Goal: Task Accomplishment & Management: Complete application form

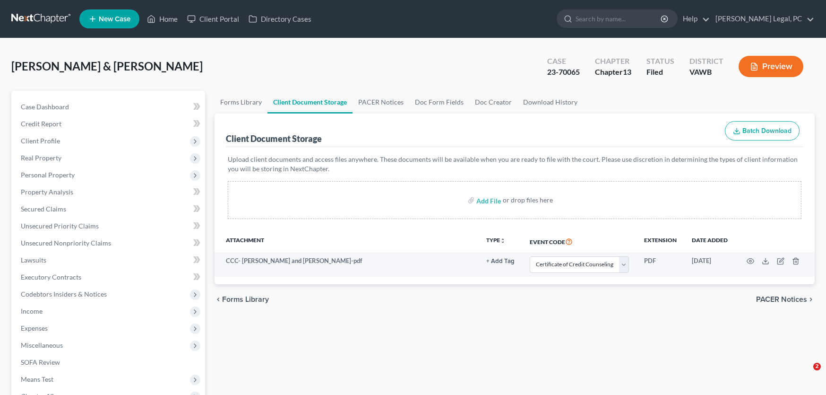
select select "0"
click at [19, 19] on link at bounding box center [41, 18] width 60 height 17
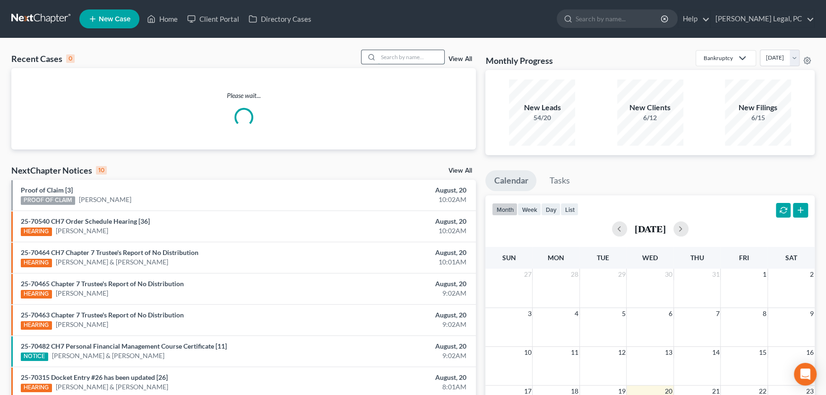
click at [402, 58] on input "search" at bounding box center [411, 57] width 66 height 14
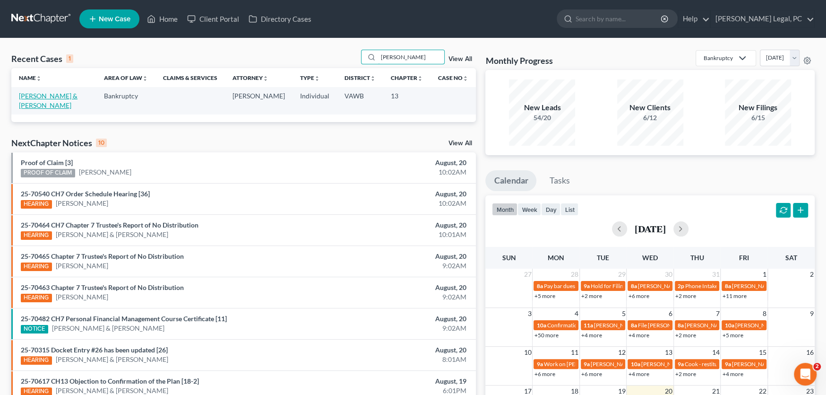
type input "barnes"
click at [46, 95] on link "[PERSON_NAME] & [PERSON_NAME]" at bounding box center [48, 100] width 59 height 17
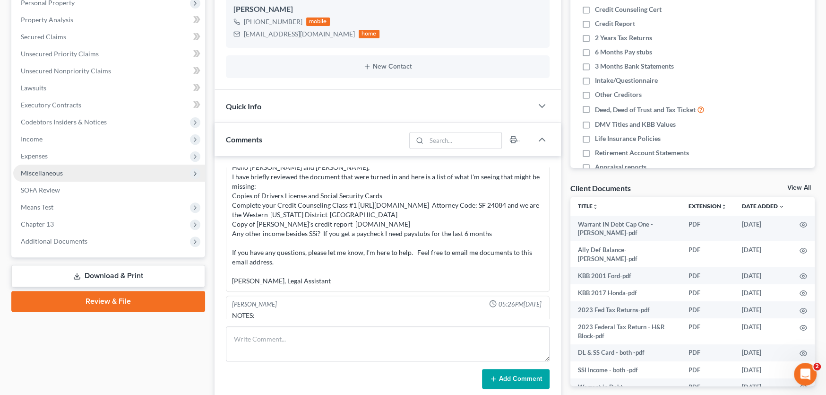
scroll to position [189, 0]
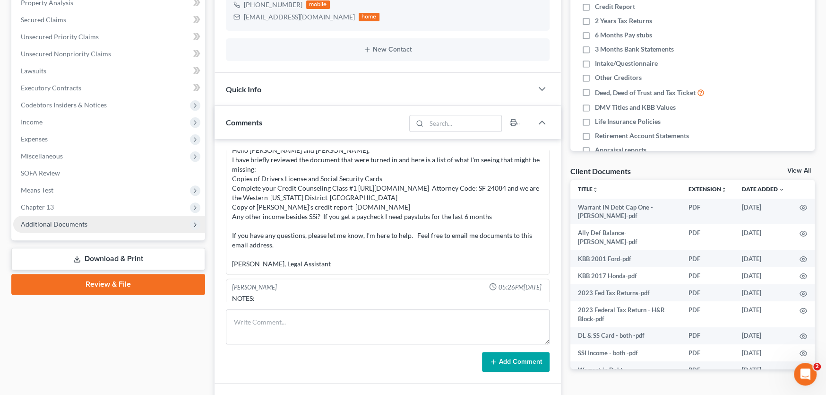
click at [69, 221] on span "Additional Documents" at bounding box center [54, 224] width 67 height 8
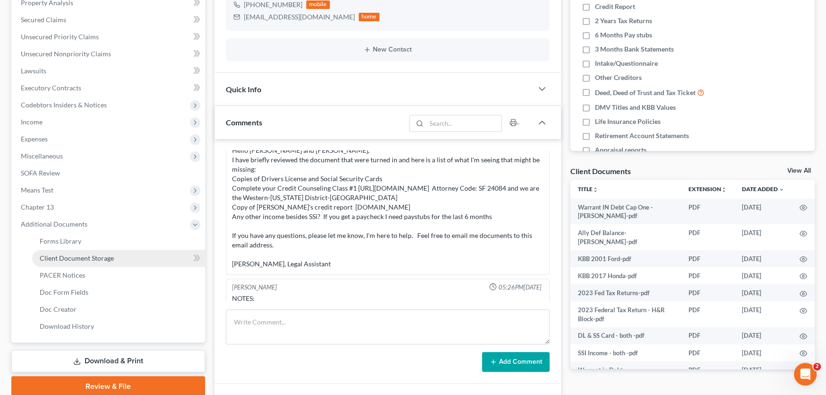
click at [80, 258] on span "Client Document Storage" at bounding box center [77, 258] width 74 height 8
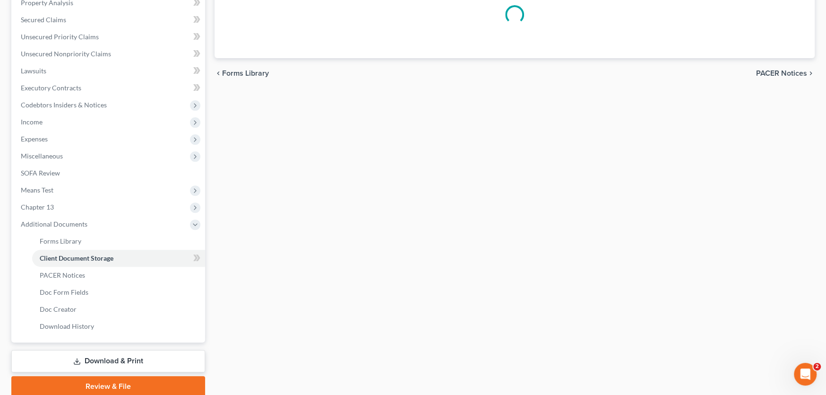
scroll to position [87, 0]
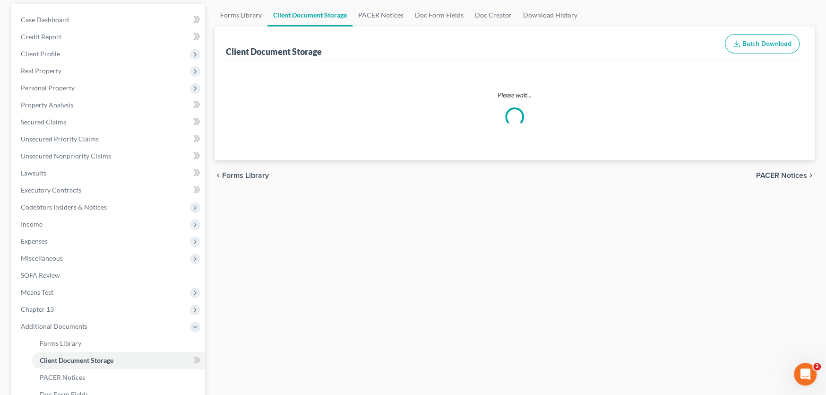
select select "0"
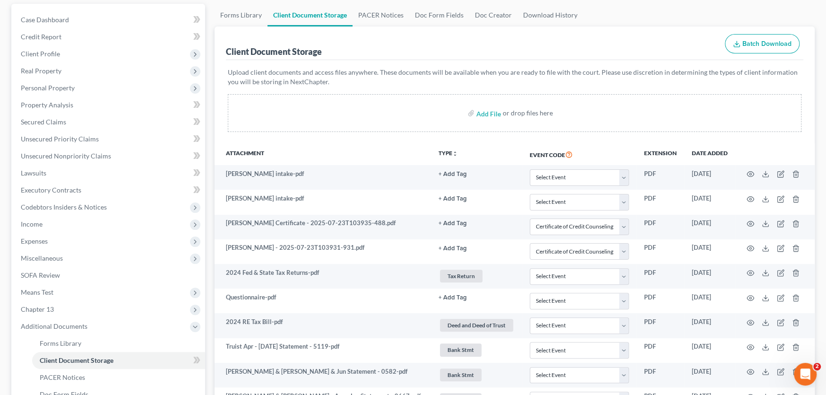
scroll to position [0, 0]
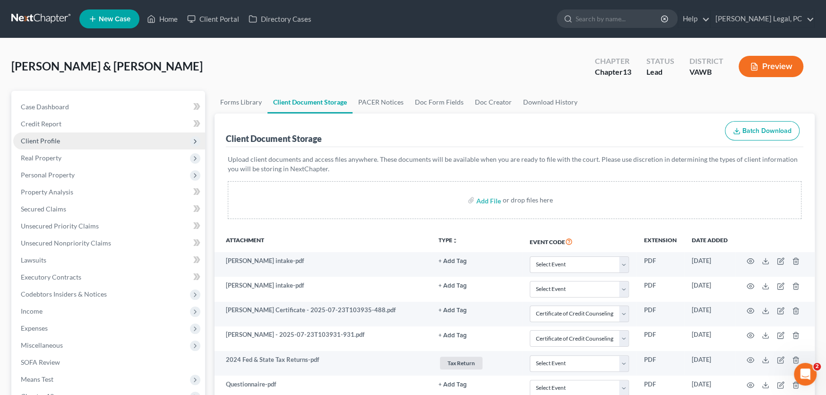
select select "0"
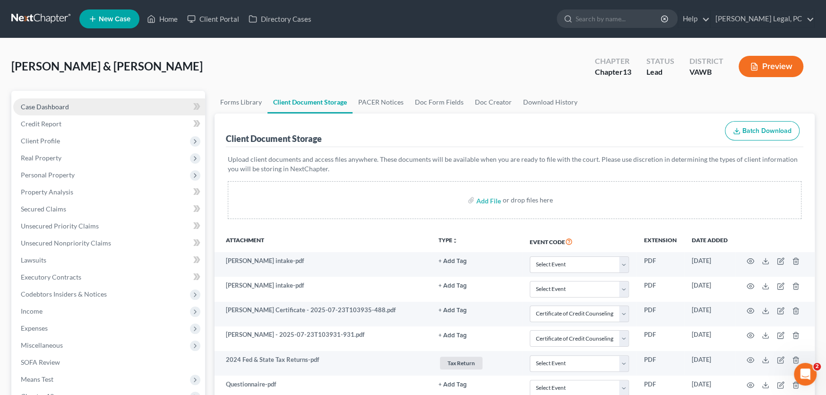
click at [46, 110] on link "Case Dashboard" at bounding box center [109, 106] width 192 height 17
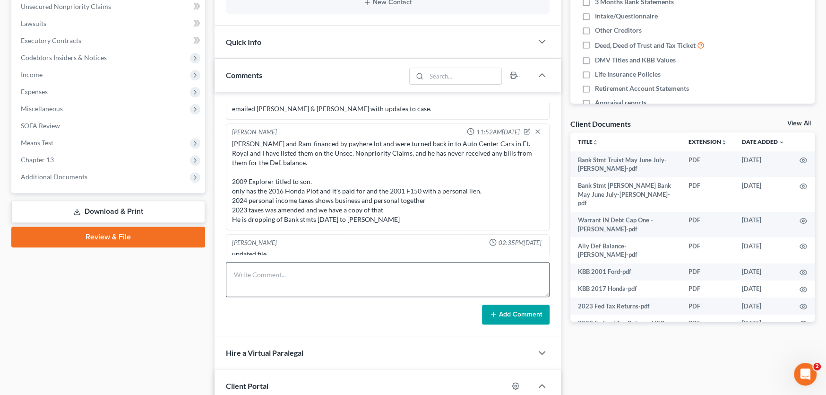
scroll to position [236, 0]
click at [273, 272] on textarea at bounding box center [388, 279] width 324 height 35
type textarea "Rec Bank stmts and saved to Client Docs."
click at [501, 315] on button "Add Comment" at bounding box center [516, 315] width 68 height 20
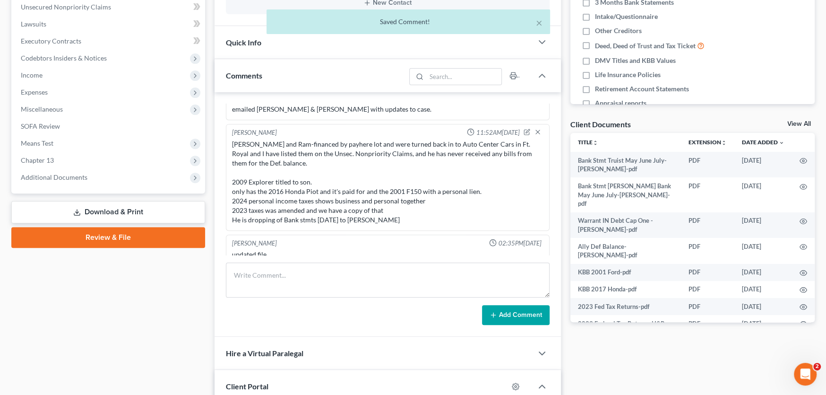
scroll to position [433, 0]
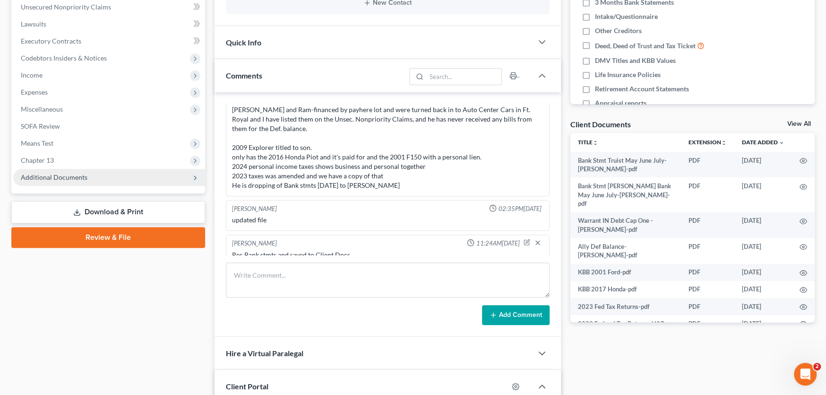
drag, startPoint x: 58, startPoint y: 178, endPoint x: 69, endPoint y: 181, distance: 10.7
click at [59, 178] on span "Additional Documents" at bounding box center [54, 177] width 67 height 8
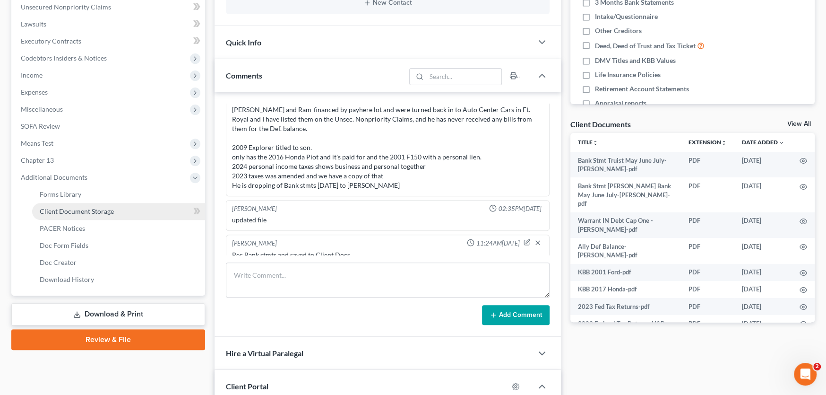
click at [85, 207] on span "Client Document Storage" at bounding box center [77, 211] width 74 height 8
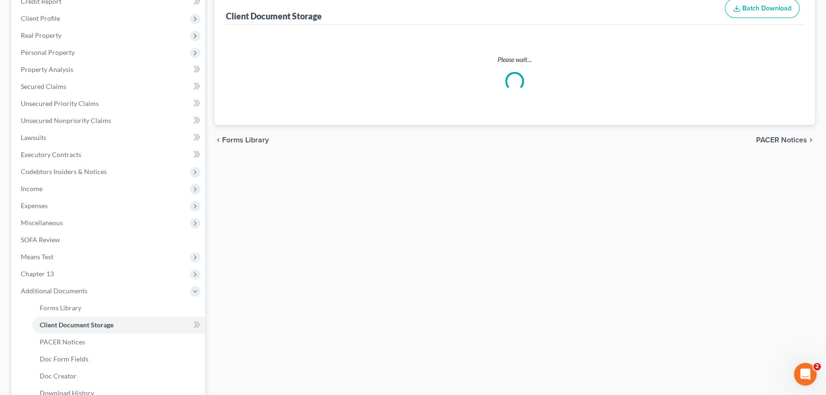
select select "0"
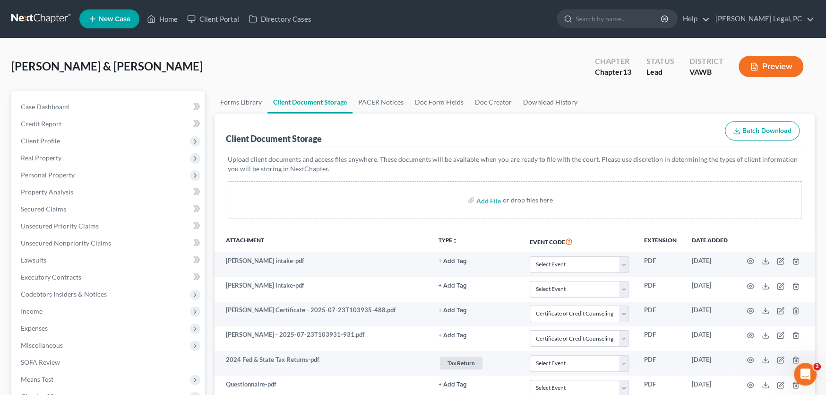
click at [13, 14] on link at bounding box center [41, 18] width 60 height 17
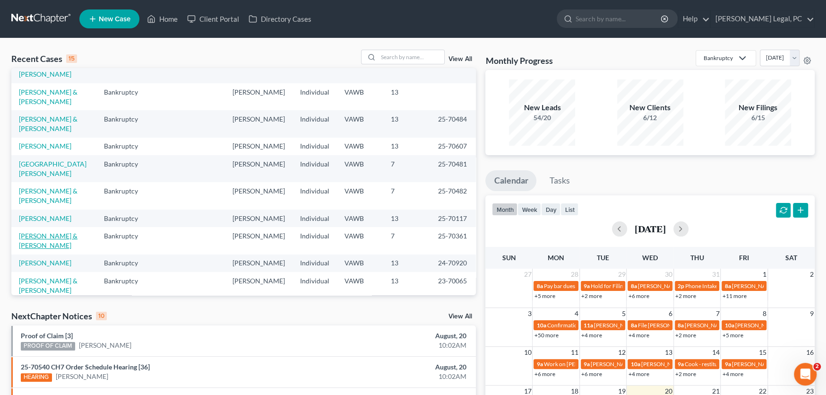
scroll to position [47, 0]
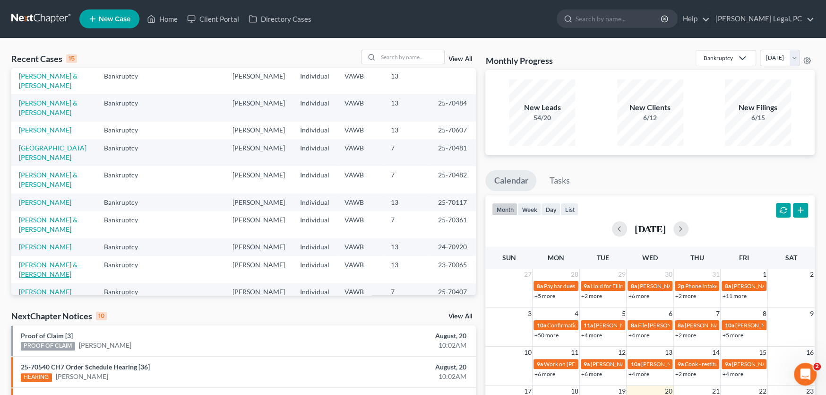
click at [60, 260] on link "[PERSON_NAME] & [PERSON_NAME]" at bounding box center [48, 268] width 59 height 17
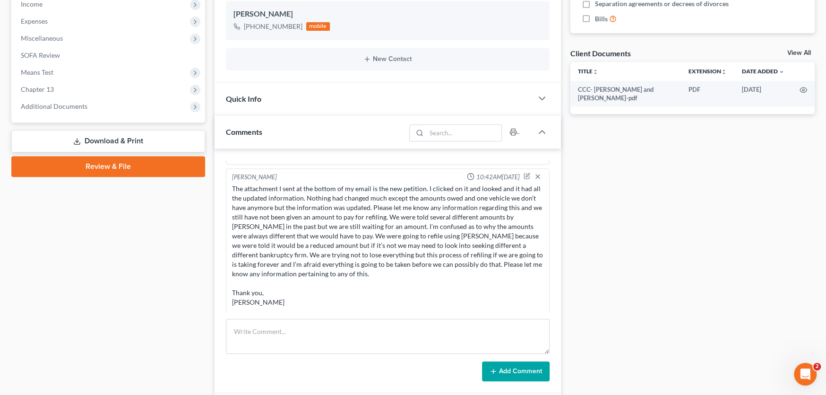
scroll to position [284, 0]
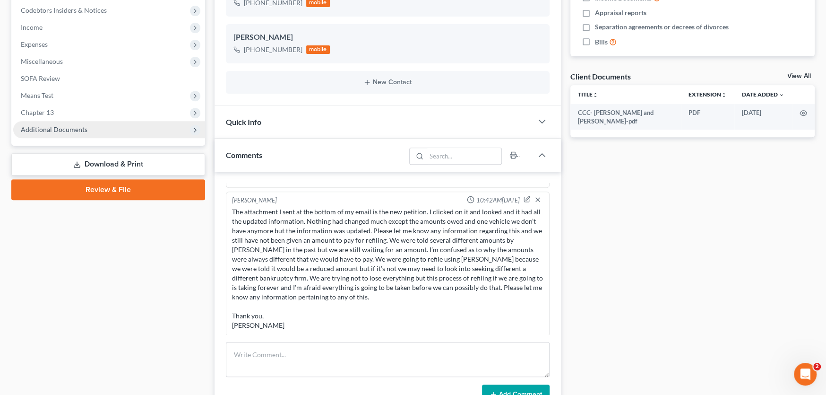
click at [63, 132] on span "Additional Documents" at bounding box center [109, 129] width 192 height 17
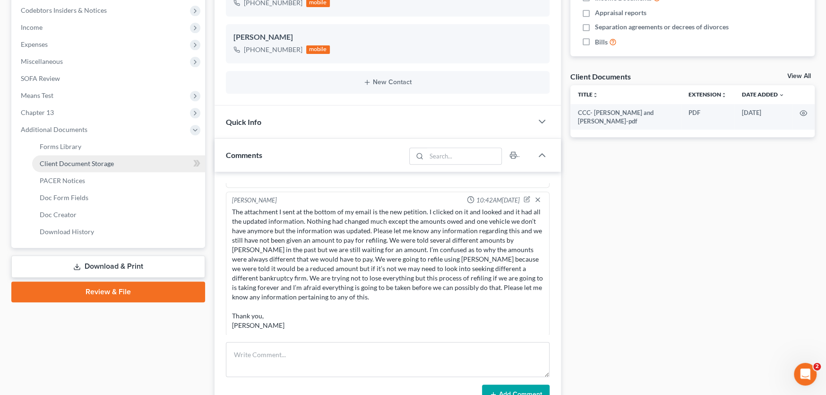
click at [68, 162] on span "Client Document Storage" at bounding box center [77, 163] width 74 height 8
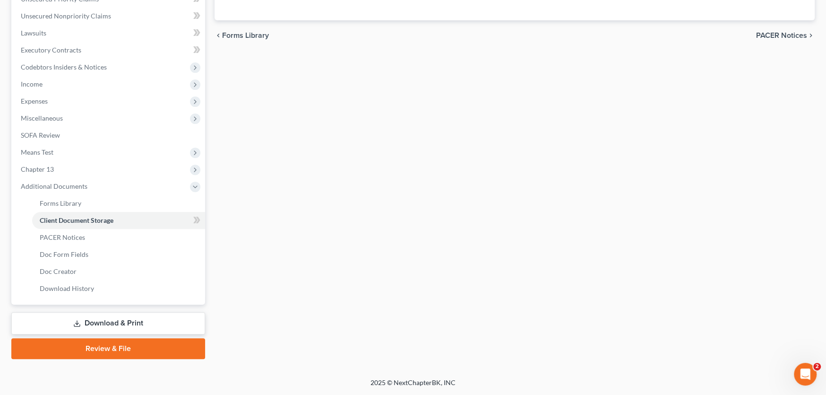
scroll to position [92, 0]
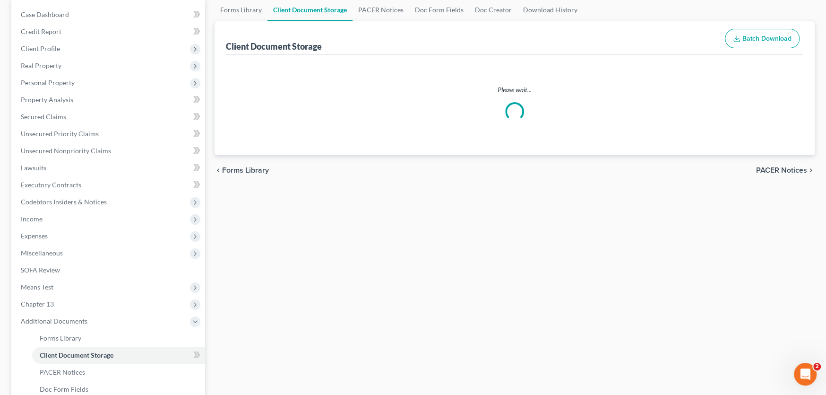
select select "0"
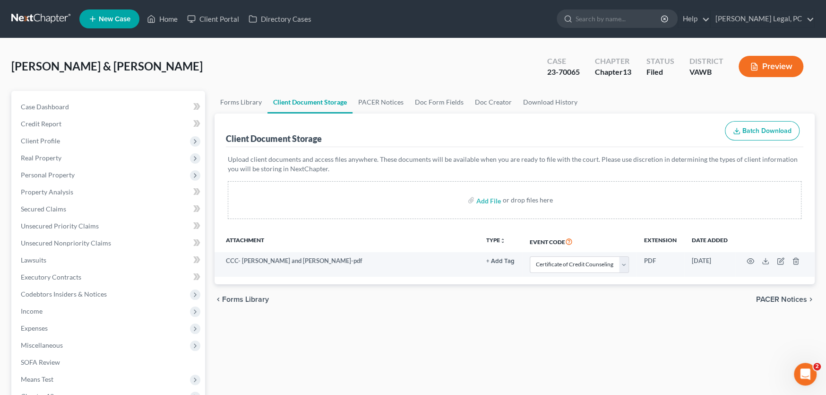
scroll to position [0, 0]
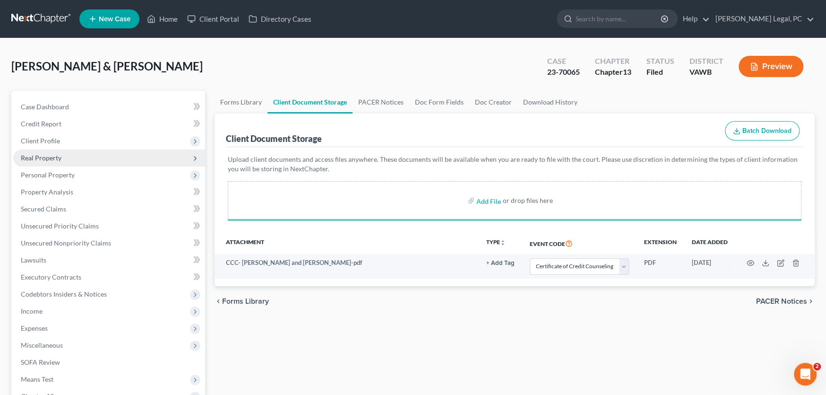
select select "0"
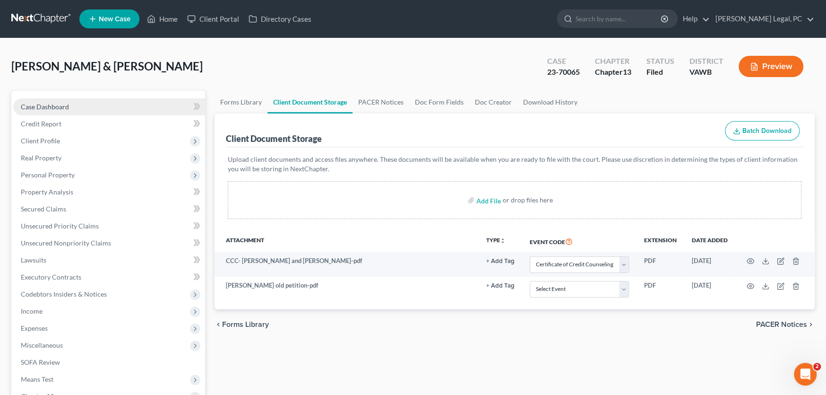
click at [43, 107] on span "Case Dashboard" at bounding box center [45, 107] width 48 height 8
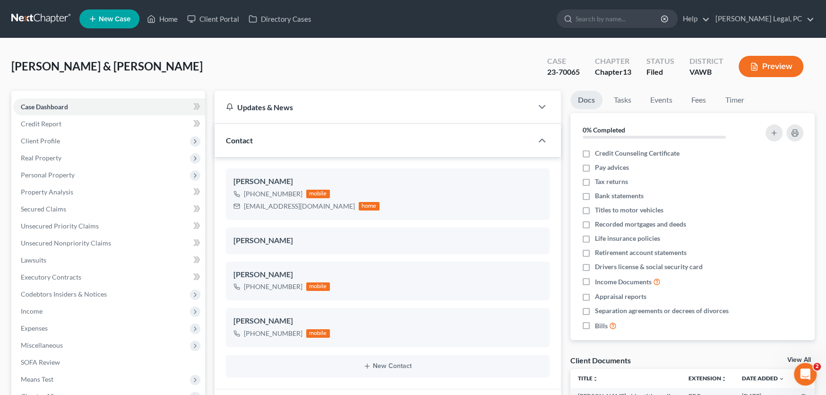
click at [32, 17] on link at bounding box center [41, 18] width 60 height 17
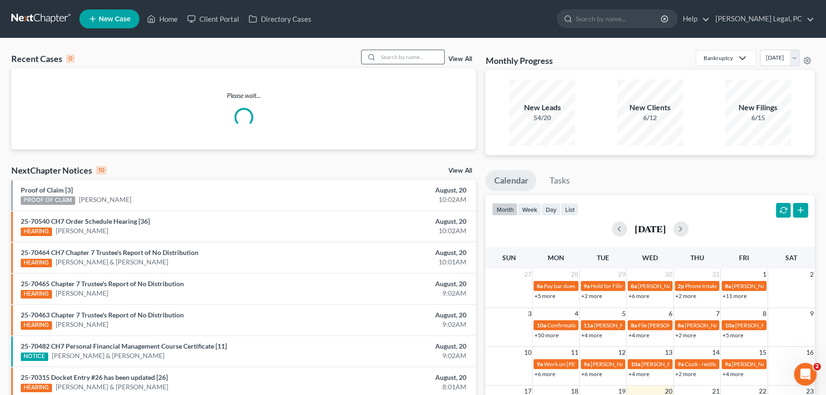
click at [407, 58] on input "search" at bounding box center [411, 57] width 66 height 14
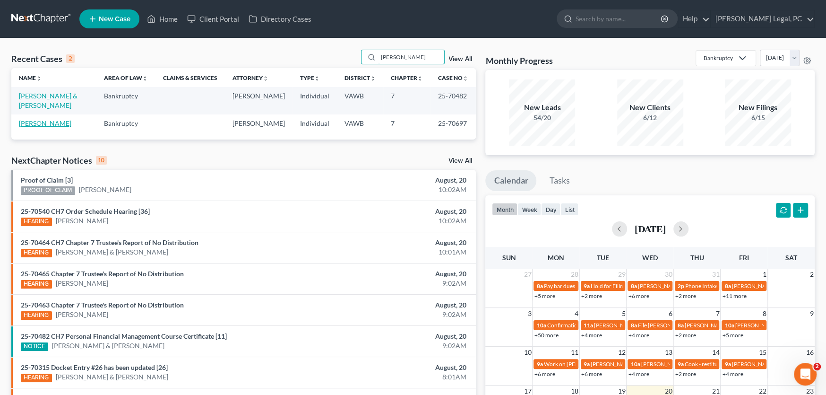
type input "kelley"
click at [52, 124] on link "[PERSON_NAME]" at bounding box center [45, 123] width 52 height 8
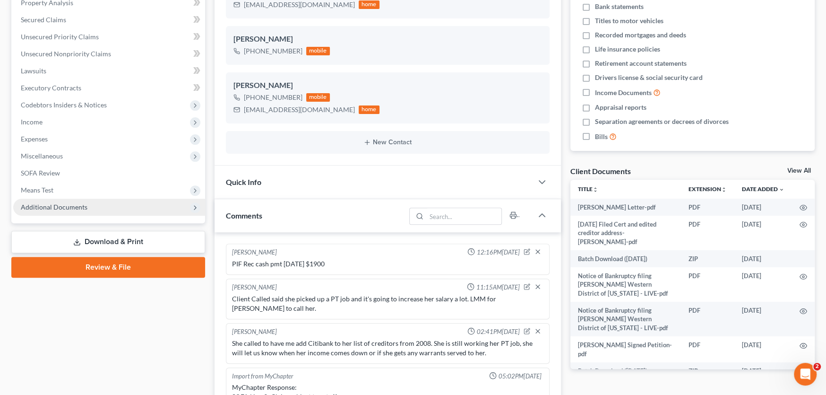
scroll to position [527, 0]
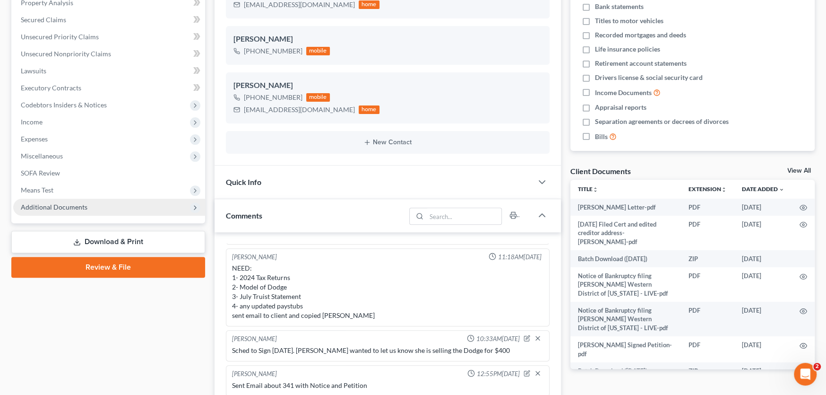
click at [65, 210] on span "Additional Documents" at bounding box center [109, 207] width 192 height 17
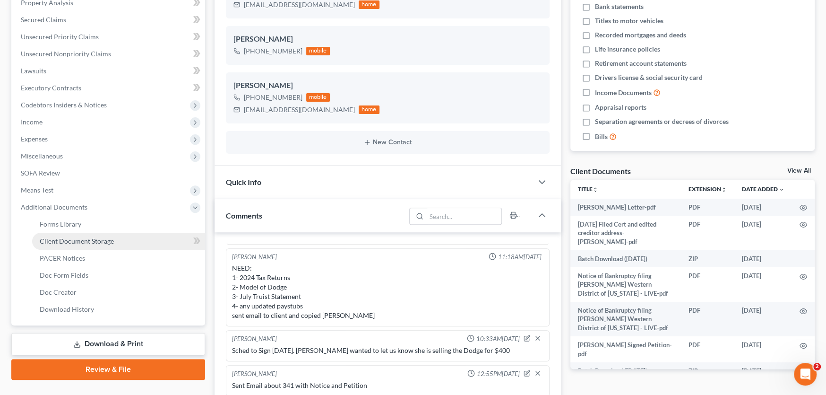
click at [83, 241] on span "Client Document Storage" at bounding box center [77, 241] width 74 height 8
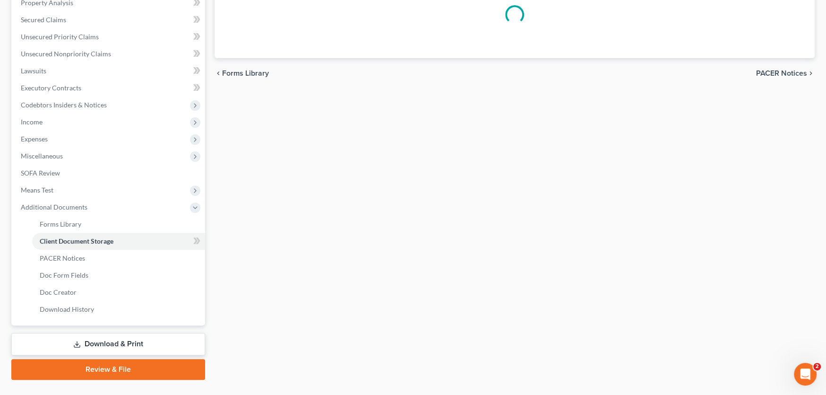
scroll to position [65, 0]
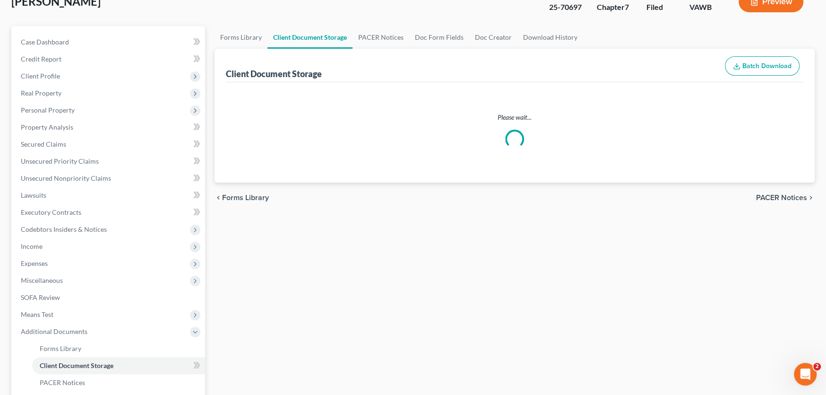
select select "0"
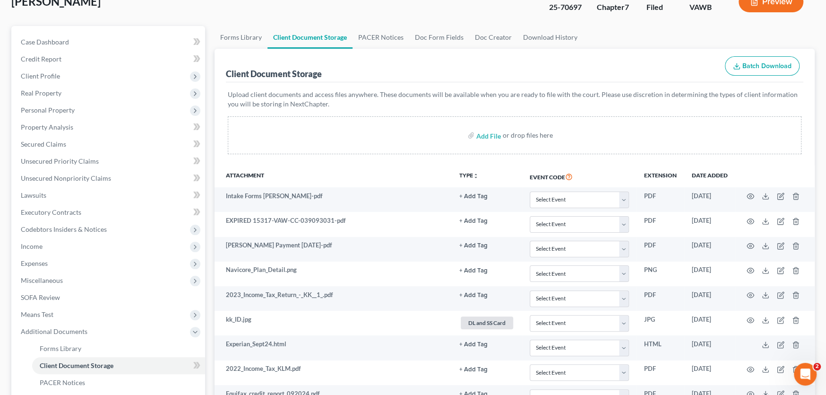
scroll to position [0, 0]
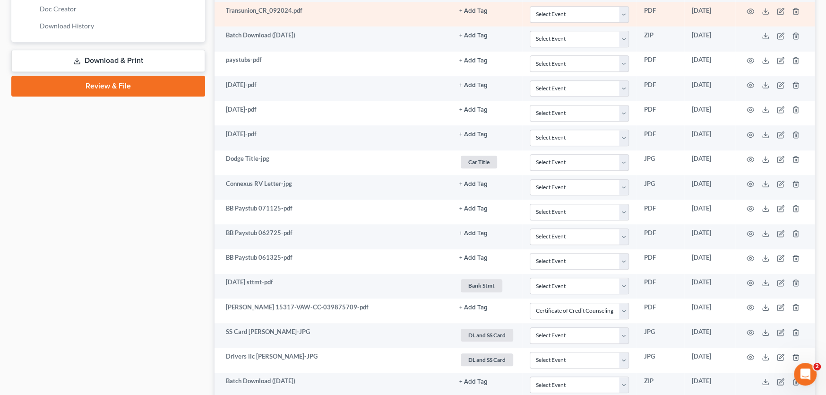
select select "0"
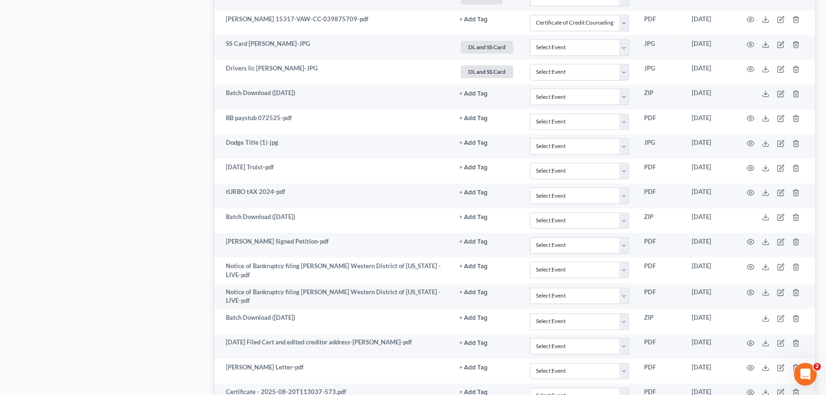
scroll to position [841, 0]
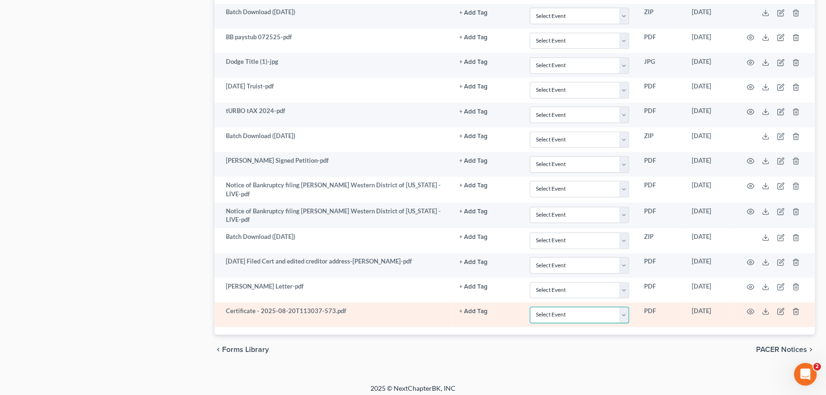
click at [625, 312] on select "Select Event Certificate of Credit Counseling" at bounding box center [579, 314] width 99 height 17
select select "0"
click at [530, 306] on select "Select Event Certificate of Credit Counseling" at bounding box center [579, 314] width 99 height 17
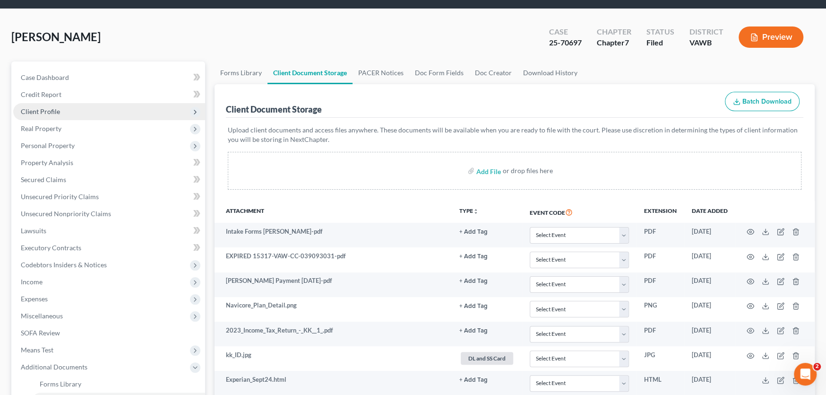
scroll to position [0, 0]
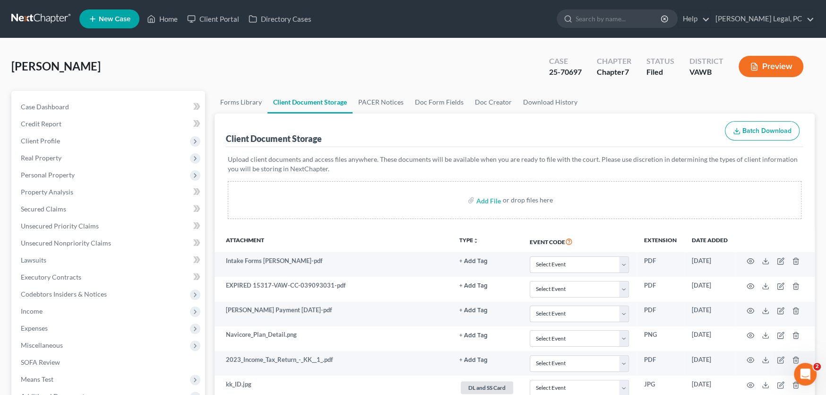
click at [41, 15] on link at bounding box center [41, 18] width 60 height 17
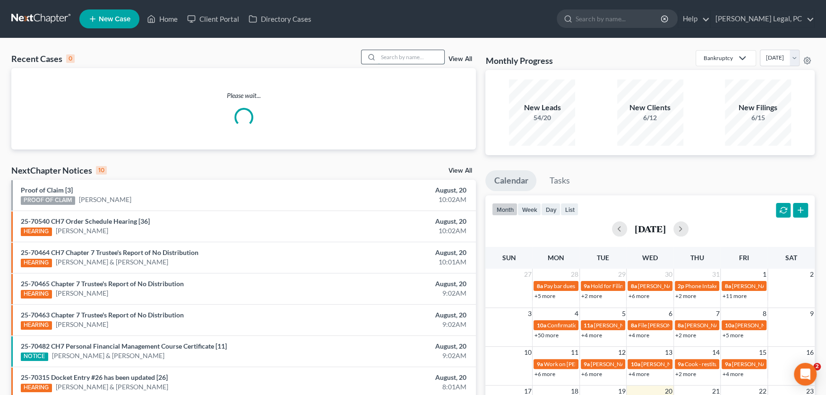
click at [393, 58] on input "search" at bounding box center [411, 57] width 66 height 14
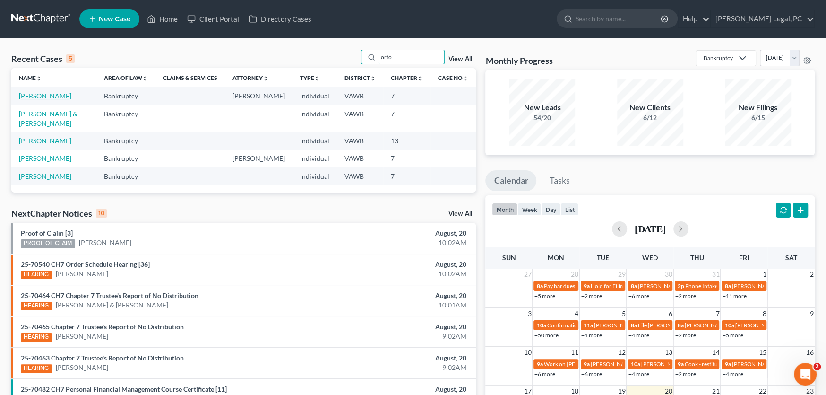
type input "orto"
click at [22, 95] on link "[PERSON_NAME]" at bounding box center [45, 96] width 52 height 8
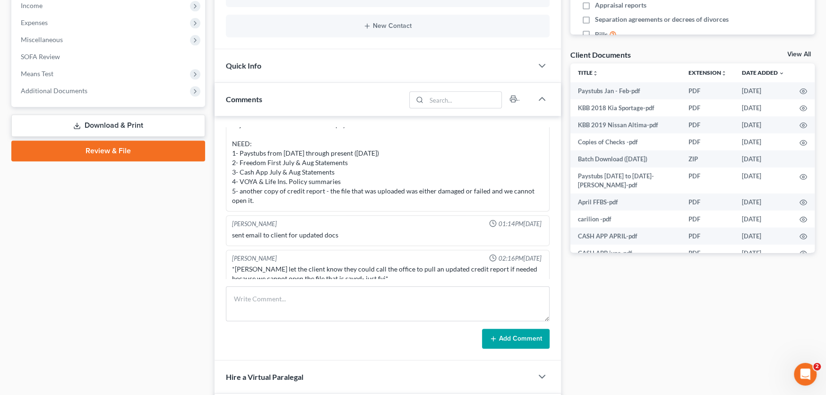
scroll to position [331, 0]
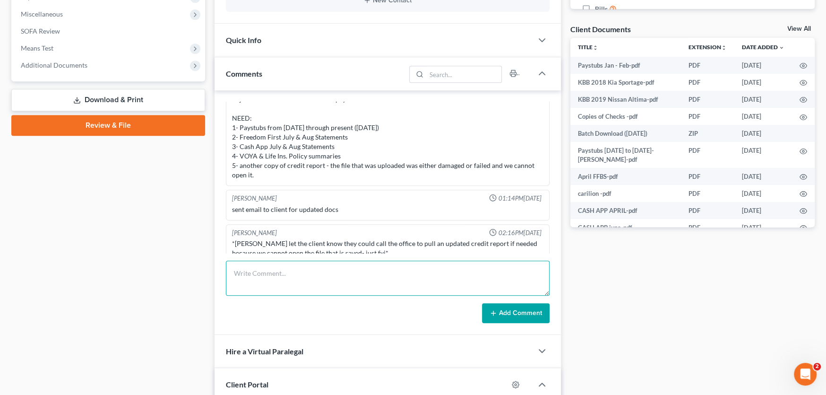
click at [258, 274] on textarea at bounding box center [388, 277] width 324 height 35
click at [281, 274] on textarea at bounding box center [388, 277] width 324 height 35
paste textarea "Good evening [PERSON_NAME], I am reaching out to send you another Warrant in de…"
type textarea "Good evening [PERSON_NAME], I am reaching out to send you another Warrant in de…"
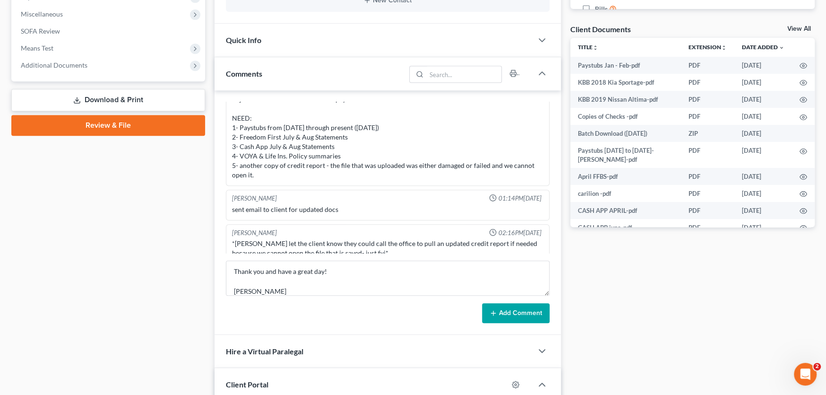
click at [503, 312] on button "Add Comment" at bounding box center [516, 313] width 68 height 20
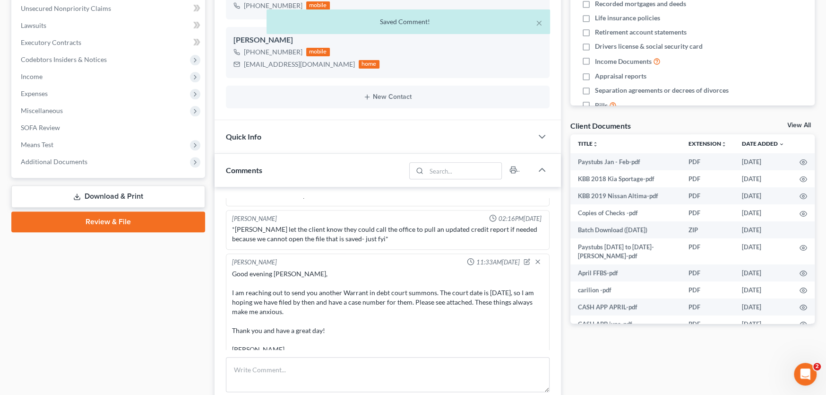
scroll to position [189, 0]
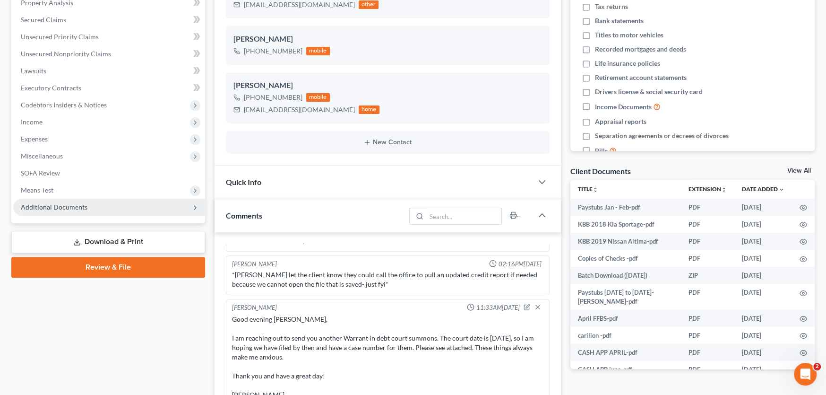
click at [88, 204] on span "Additional Documents" at bounding box center [109, 207] width 192 height 17
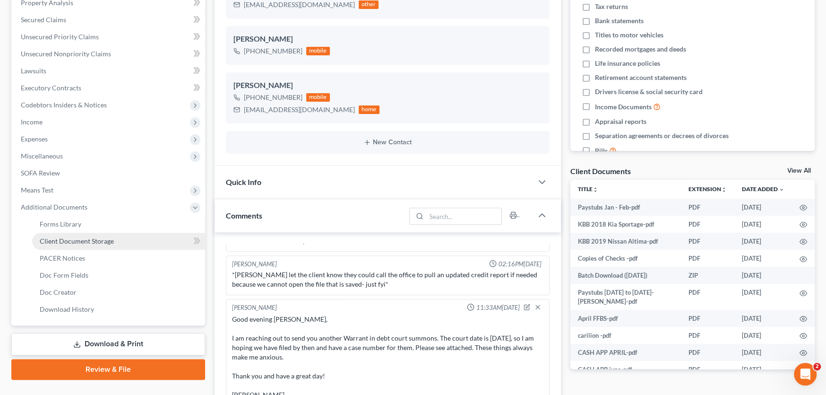
click at [91, 237] on span "Client Document Storage" at bounding box center [77, 241] width 74 height 8
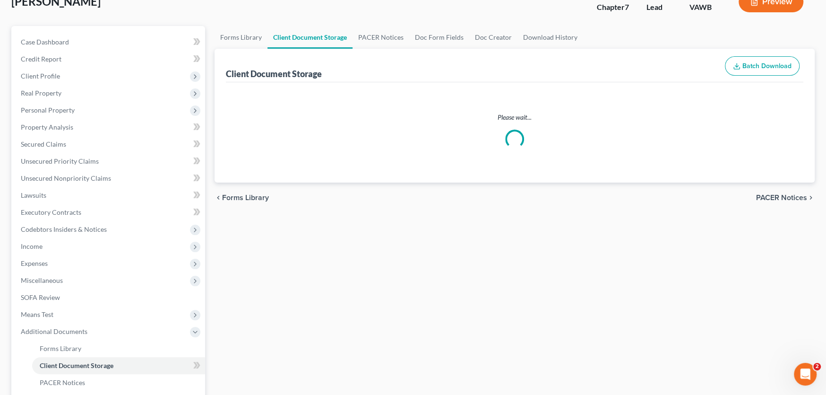
scroll to position [9, 0]
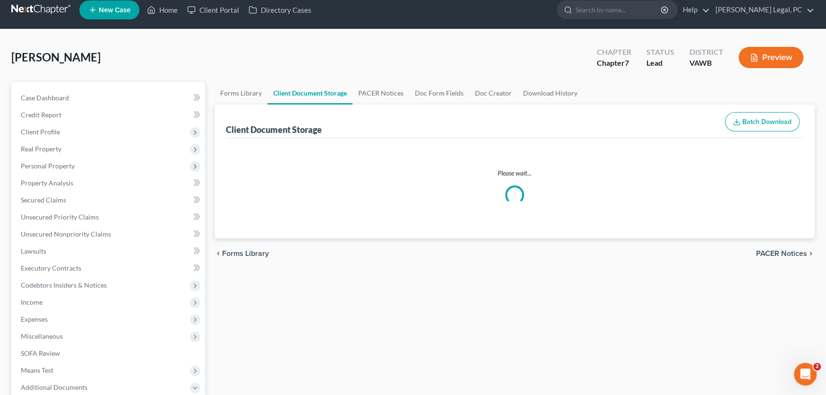
select select "0"
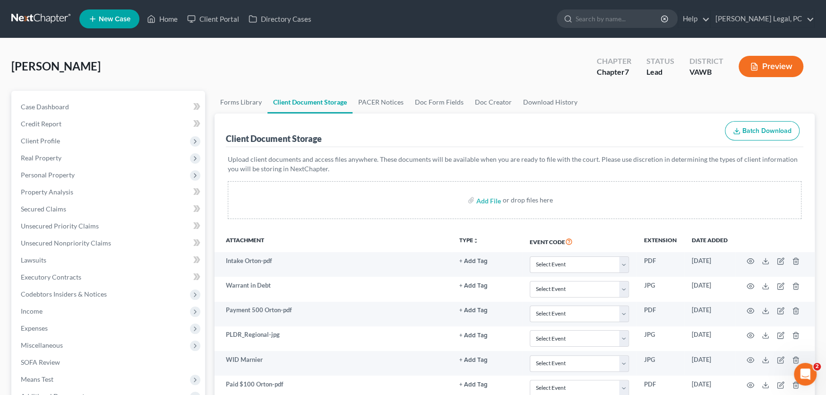
scroll to position [0, 0]
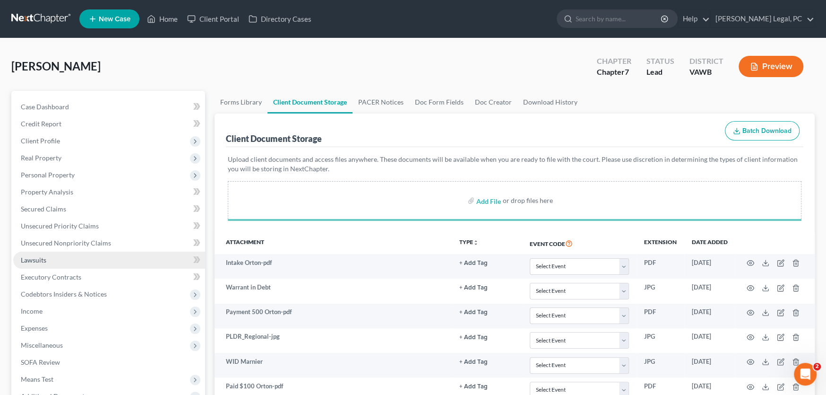
click at [31, 259] on span "Lawsuits" at bounding box center [34, 260] width 26 height 8
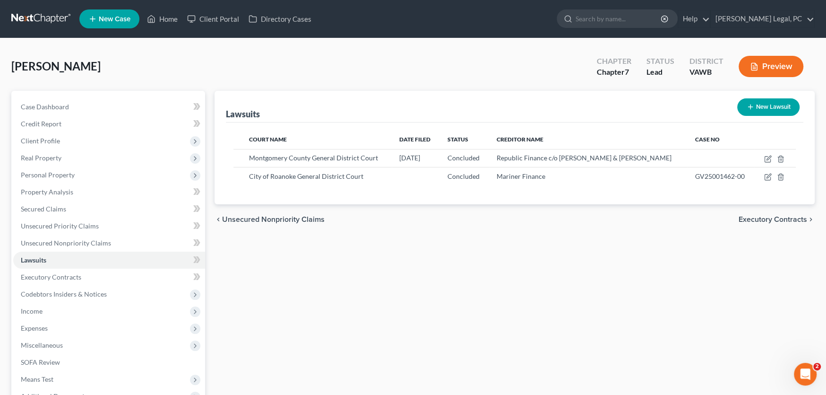
click at [765, 104] on button "New Lawsuit" at bounding box center [768, 106] width 62 height 17
select select "0"
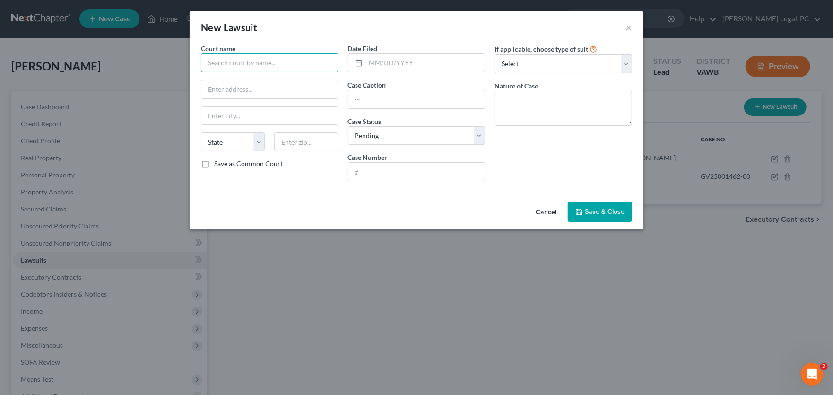
click at [227, 64] on input "text" at bounding box center [270, 62] width 138 height 19
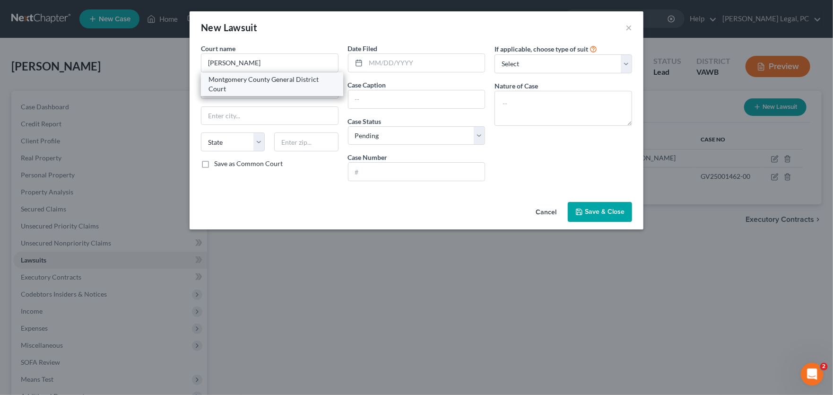
click at [258, 82] on div "Montgomery County General District Court" at bounding box center [271, 84] width 127 height 19
type input "Montgomery County General District Court"
type input "55 East Main Street, 3rd Floor"
type input "Christiansburg"
select select "48"
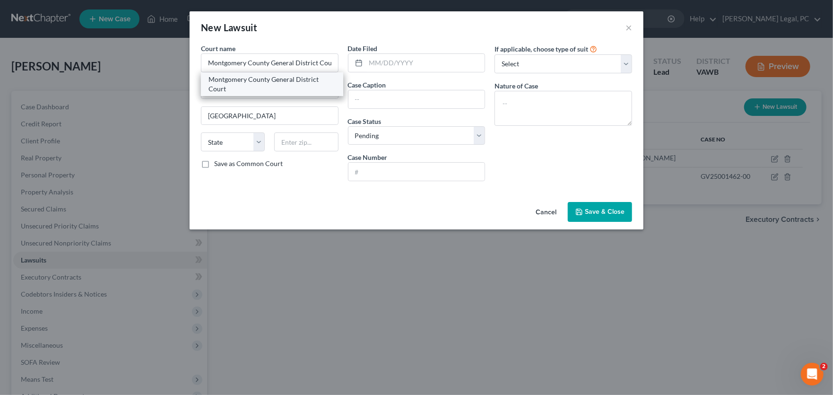
type input "24073"
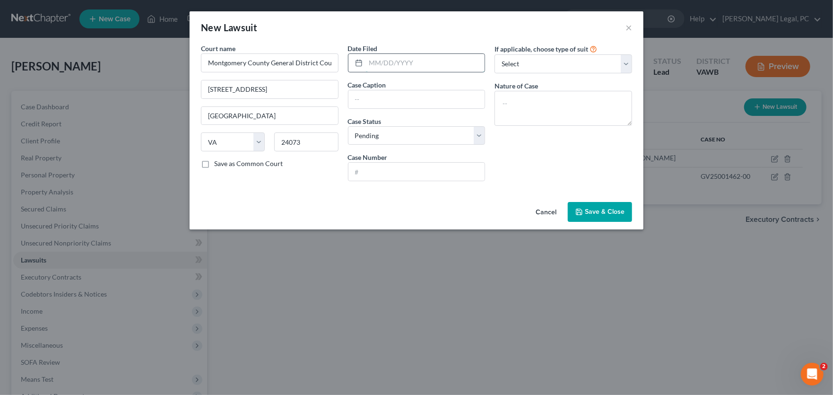
click at [374, 66] on input "text" at bounding box center [425, 63] width 119 height 18
type input "08/15/25"
click at [394, 100] on input "text" at bounding box center [416, 99] width 137 height 18
type input "Lendmark Financial v. Orton, Kathy"
drag, startPoint x: 532, startPoint y: 56, endPoint x: 532, endPoint y: 62, distance: 5.7
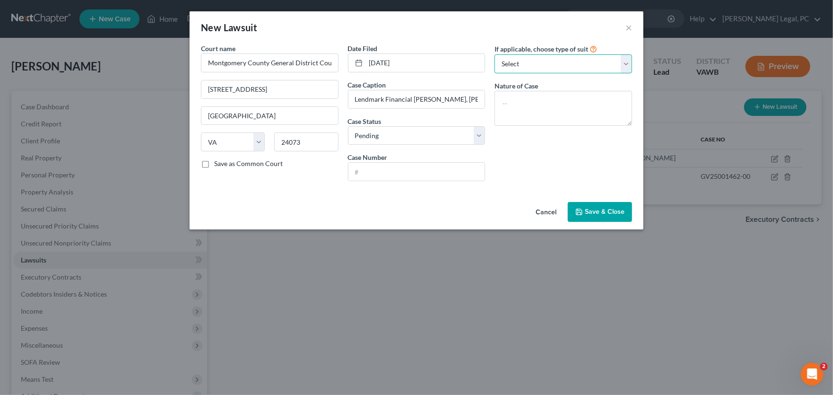
click at [532, 56] on select "Select Repossession Garnishment Foreclosure Attached, Seized, Or Levied Other" at bounding box center [563, 63] width 138 height 19
select select "4"
click at [494, 54] on select "Select Repossession Garnishment Foreclosure Attached, Seized, Or Levied Other" at bounding box center [563, 63] width 138 height 19
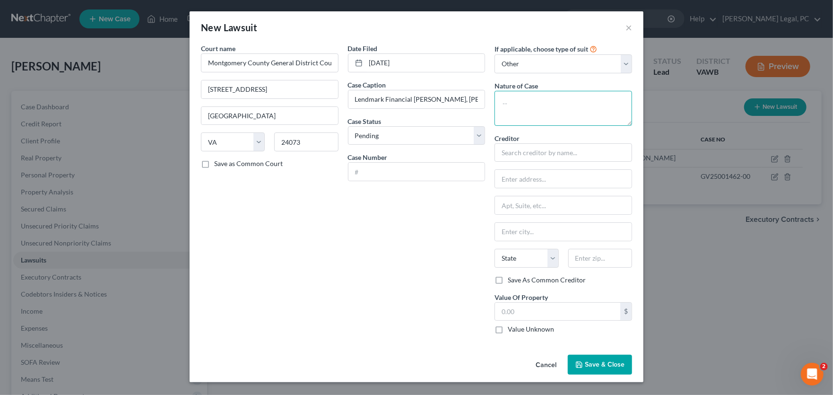
click at [518, 101] on textarea at bounding box center [563, 108] width 138 height 35
type textarea "Warrant in Debt"
click at [437, 168] on input "text" at bounding box center [416, 172] width 137 height 18
click at [519, 148] on input "text" at bounding box center [563, 152] width 138 height 19
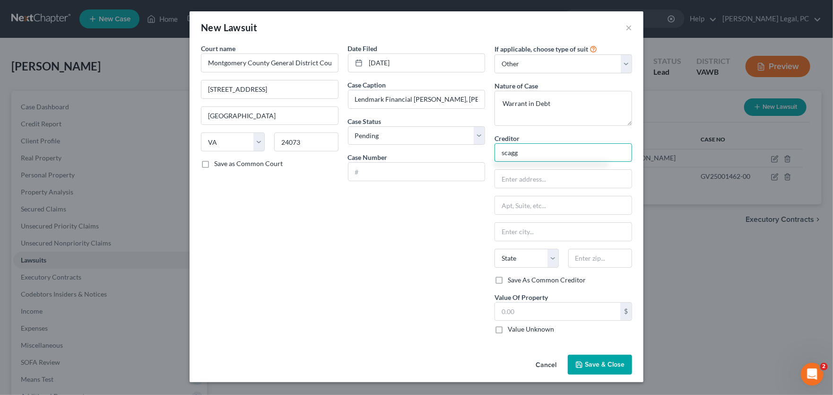
drag, startPoint x: 525, startPoint y: 154, endPoint x: 473, endPoint y: 146, distance: 53.0
click at [473, 146] on div "Court name * Montgomery County General District Court 55 East Main Street, 3rd …" at bounding box center [416, 192] width 440 height 298
type input "Nathaniel A. Scaggs Esq"
type input "2425 Boulevard, Suite 9"
drag, startPoint x: 609, startPoint y: 257, endPoint x: 544, endPoint y: 257, distance: 65.7
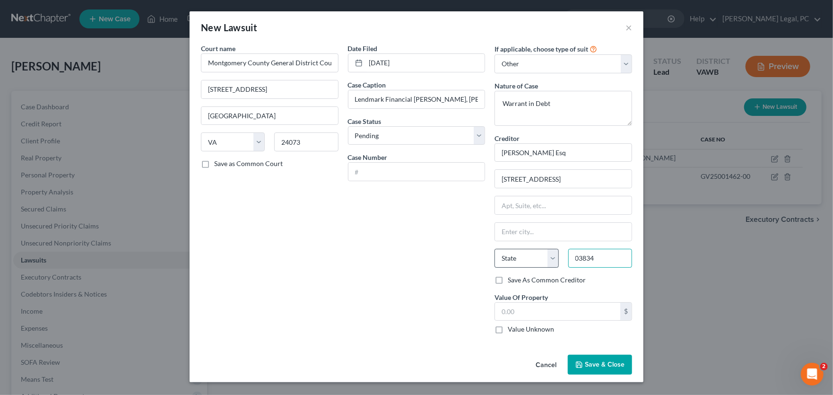
click at [544, 257] on div "State AL AK AR AZ CA CO CT DE DC FL GA GU HI ID IL IN IA KS KY LA ME MD MA MI M…" at bounding box center [563, 262] width 147 height 26
type input "23834"
type input "Colonial Heights"
select select "48"
click at [536, 318] on input "text" at bounding box center [557, 311] width 125 height 18
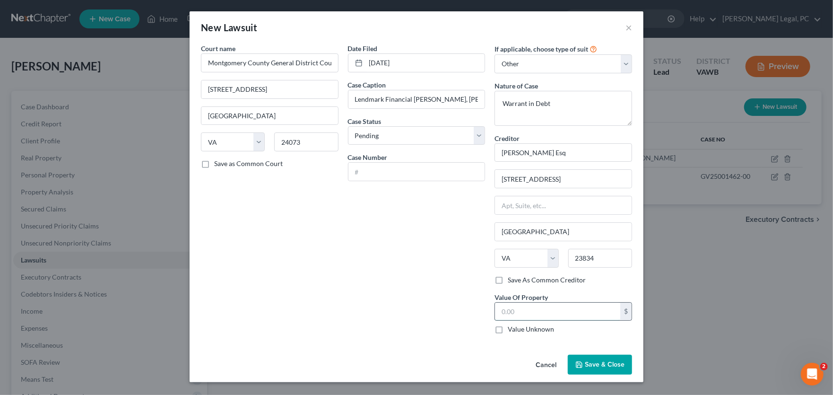
click at [520, 311] on input "text" at bounding box center [557, 311] width 125 height 18
type input "8,267.05"
click at [389, 133] on select "Select Pending On Appeal Concluded" at bounding box center [417, 135] width 138 height 19
click at [604, 363] on span "Save & Close" at bounding box center [605, 364] width 40 height 8
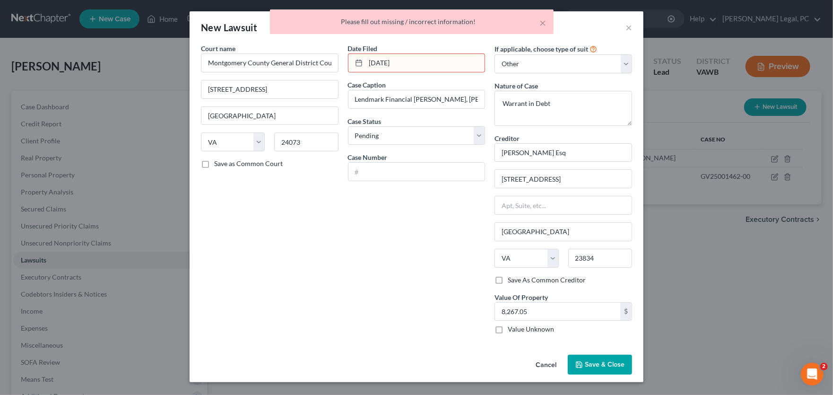
click at [391, 64] on input "08/15/25" at bounding box center [425, 63] width 119 height 18
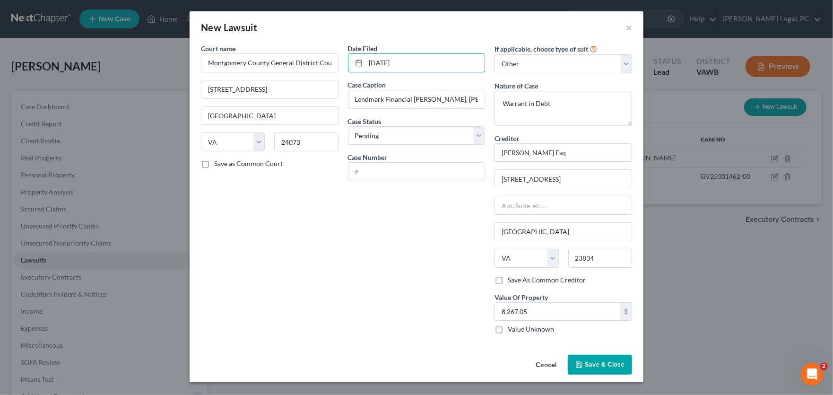
type input "08/15/2025"
click at [588, 367] on span "Save & Close" at bounding box center [605, 364] width 40 height 8
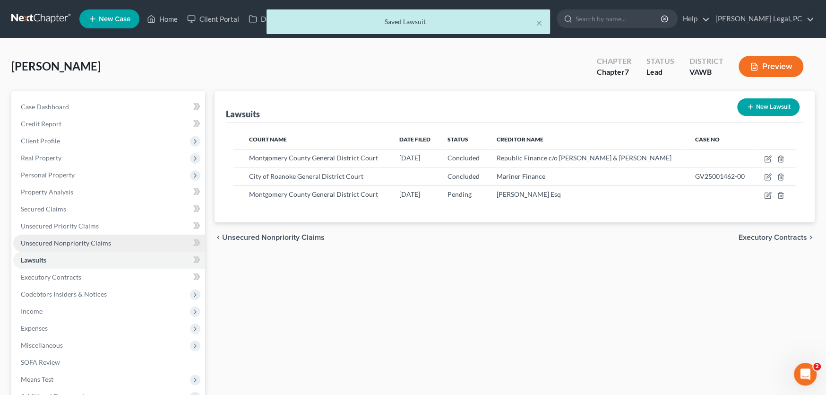
click at [55, 241] on span "Unsecured Nonpriority Claims" at bounding box center [66, 243] width 90 height 8
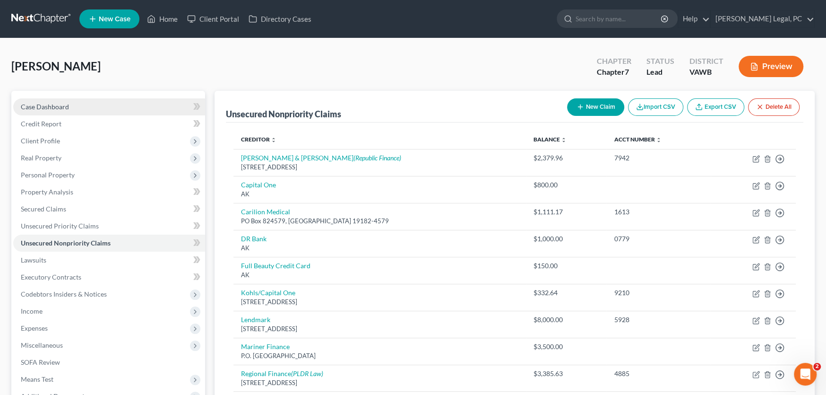
click at [58, 103] on span "Case Dashboard" at bounding box center [45, 107] width 48 height 8
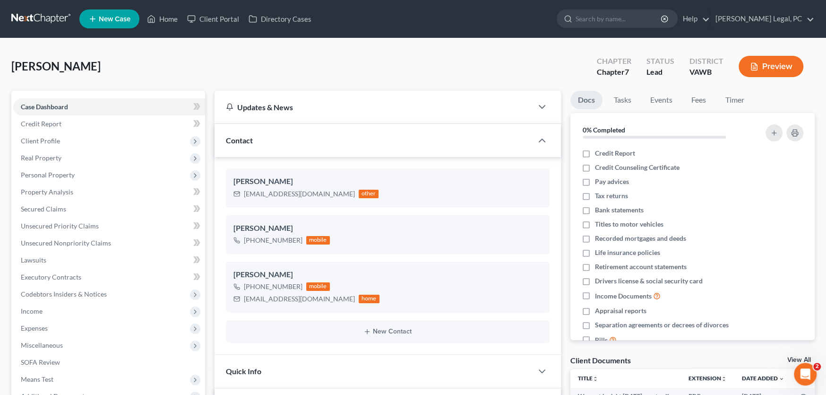
click at [28, 17] on link at bounding box center [41, 18] width 60 height 17
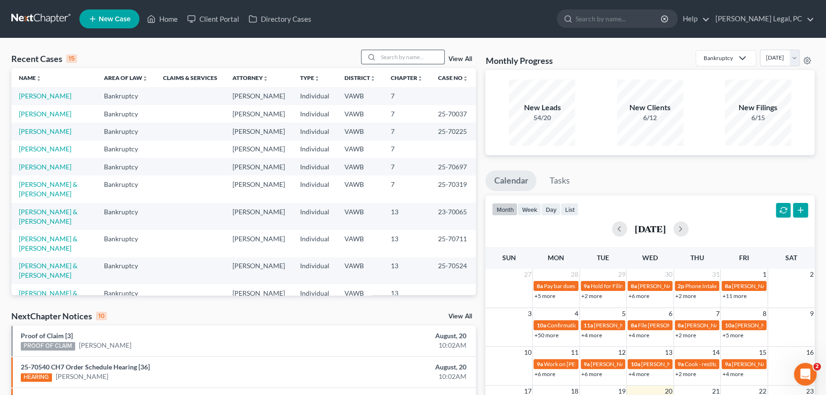
click at [389, 53] on input "search" at bounding box center [411, 57] width 66 height 14
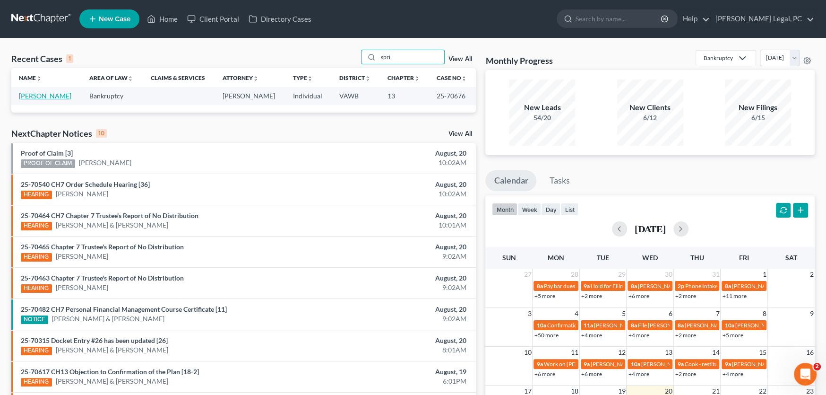
type input "spri"
click at [51, 95] on link "[PERSON_NAME]" at bounding box center [45, 96] width 52 height 8
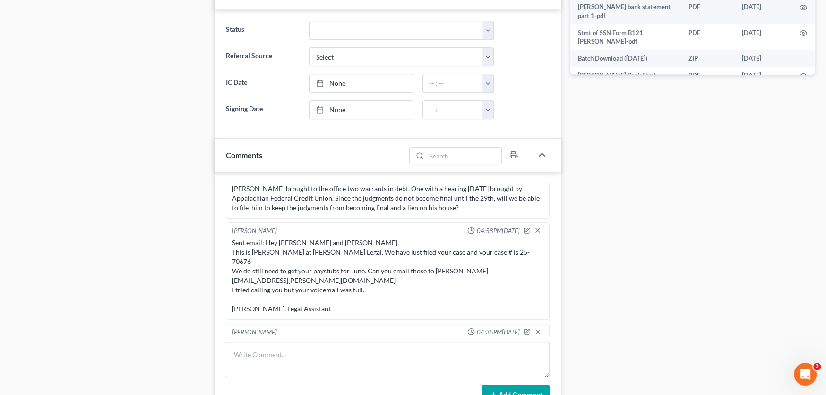
scroll to position [614, 0]
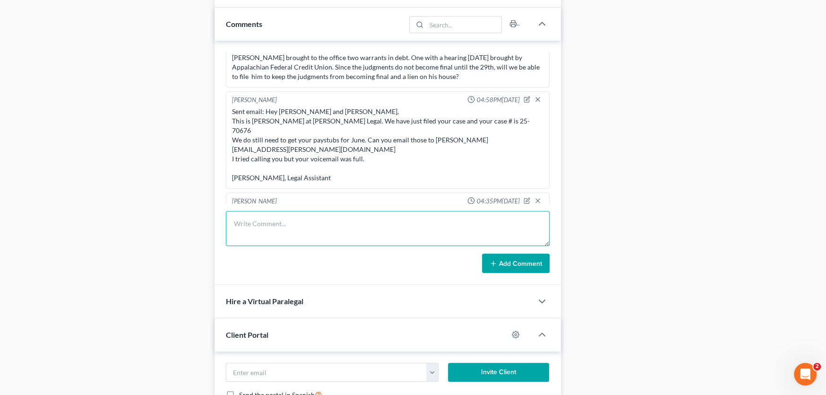
click at [301, 221] on textarea at bounding box center [388, 228] width 324 height 35
paste textarea "Bobby has not heard from Chris about where to mail his payment. Chris used to s…"
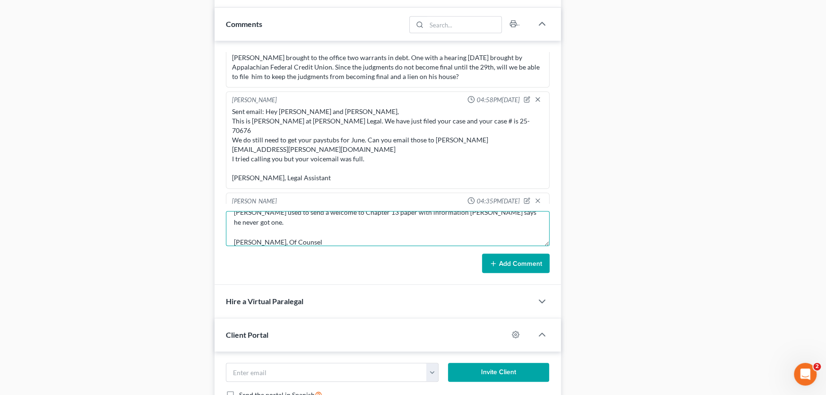
scroll to position [31, 0]
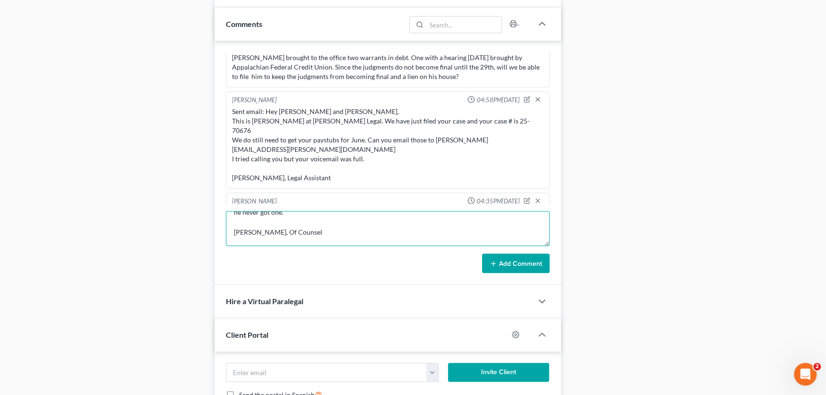
type textarea "Bobby has not heard from Chris about where to mail his payment. Chris used to s…"
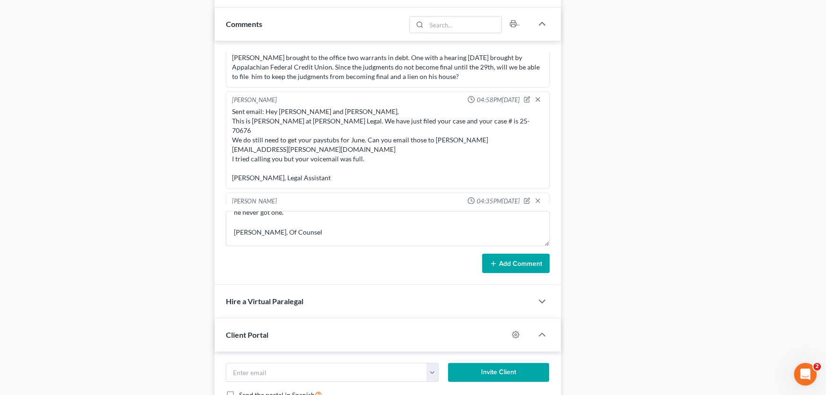
click at [513, 267] on button "Add Comment" at bounding box center [516, 263] width 68 height 20
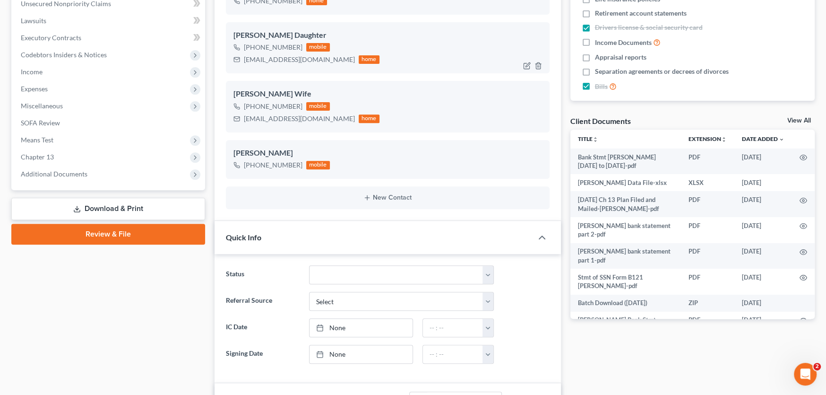
scroll to position [189, 0]
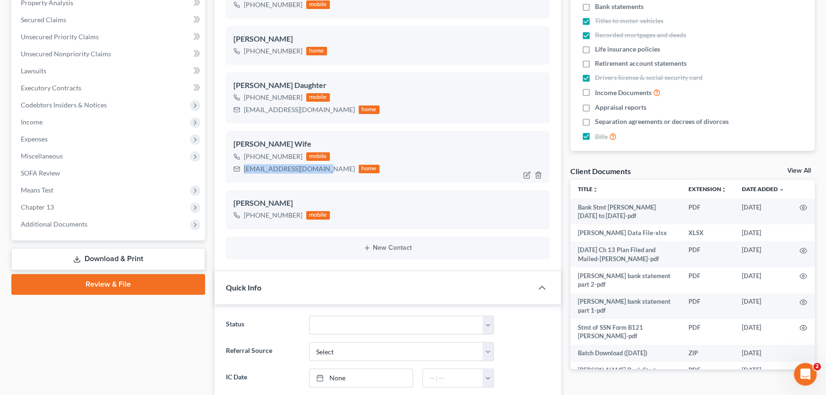
drag, startPoint x: 325, startPoint y: 170, endPoint x: 244, endPoint y: 168, distance: 80.8
click at [244, 168] on div "Ddenisegmcnew@gmail.com" at bounding box center [299, 168] width 111 height 9
copy div "Ddenisegmcnew@gmail.com"
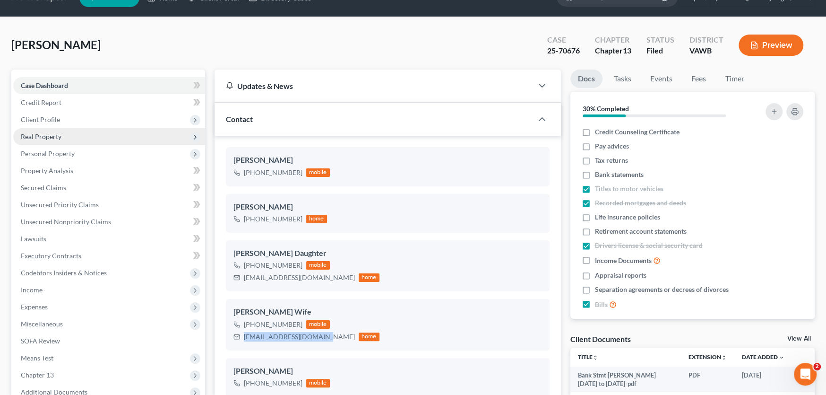
scroll to position [0, 0]
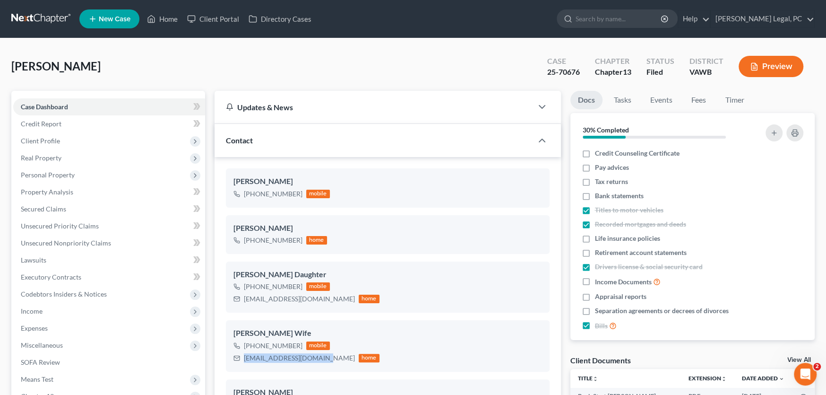
click at [31, 19] on link at bounding box center [41, 18] width 60 height 17
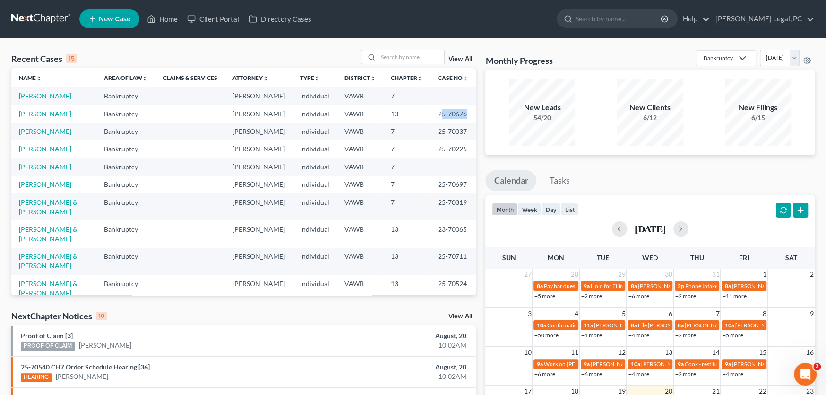
drag, startPoint x: 461, startPoint y: 113, endPoint x: 433, endPoint y: 115, distance: 27.9
click at [433, 115] on td "25-70676" at bounding box center [453, 113] width 45 height 17
drag, startPoint x: 458, startPoint y: 112, endPoint x: 426, endPoint y: 112, distance: 31.2
click at [431, 112] on td "25-70676" at bounding box center [453, 113] width 45 height 17
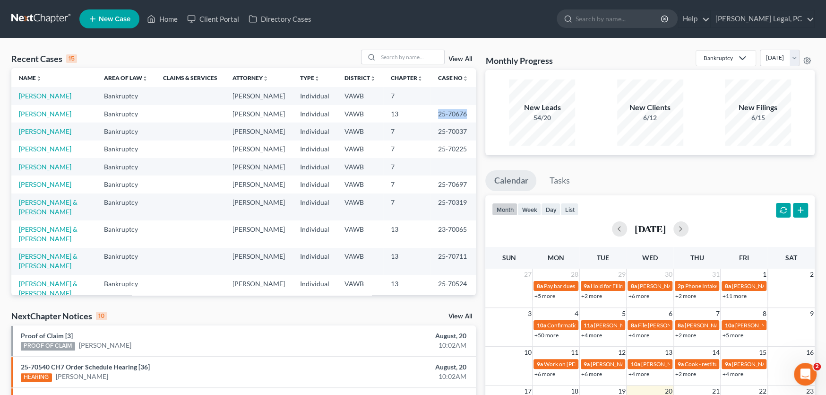
copy td "25-70676"
click at [378, 60] on input "search" at bounding box center [411, 57] width 66 height 14
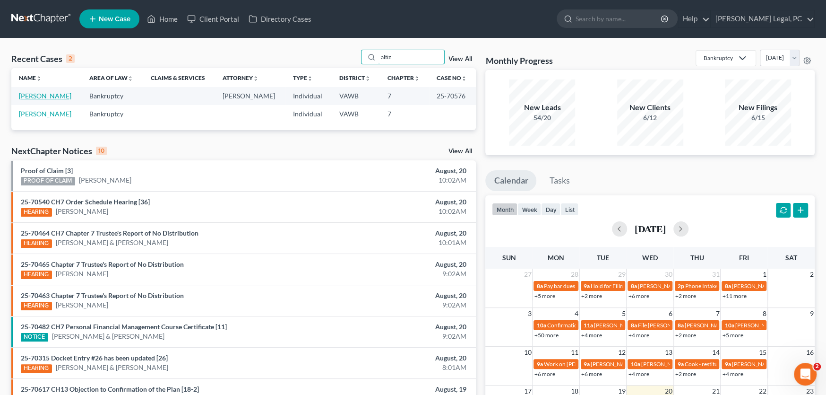
type input "altiz"
click at [42, 95] on link "[PERSON_NAME]" at bounding box center [45, 96] width 52 height 8
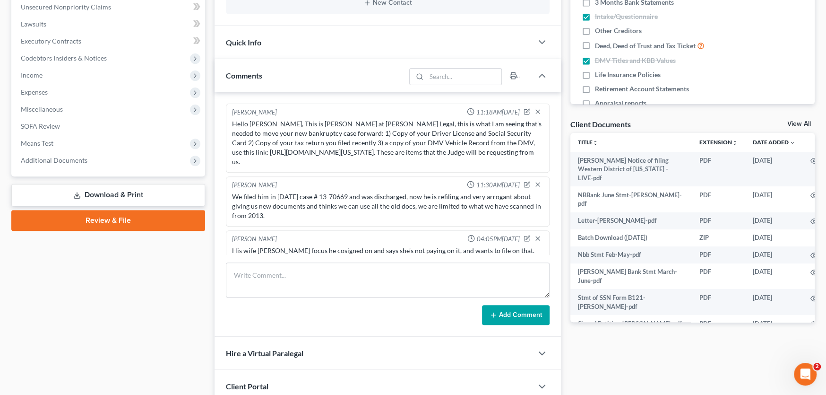
scroll to position [618, 0]
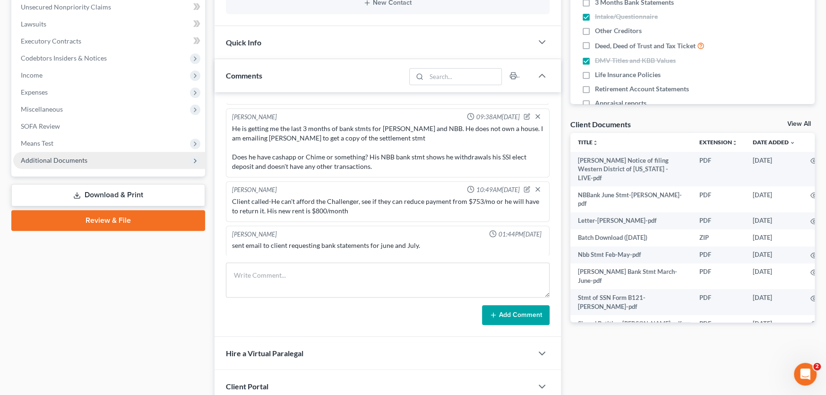
click at [52, 158] on span "Additional Documents" at bounding box center [54, 160] width 67 height 8
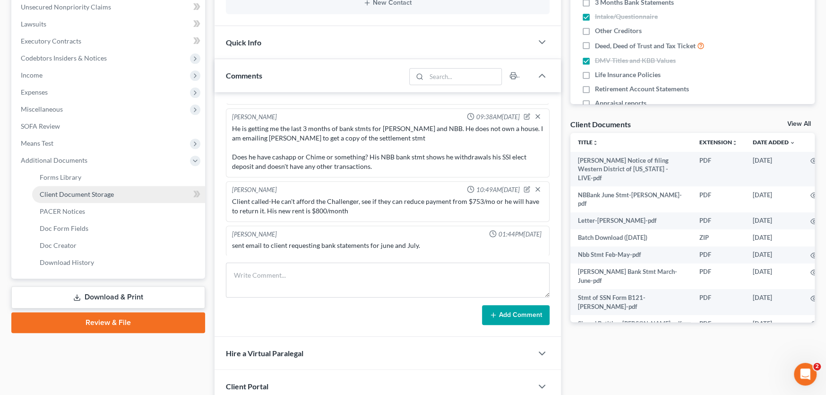
click at [57, 188] on link "Client Document Storage" at bounding box center [118, 194] width 173 height 17
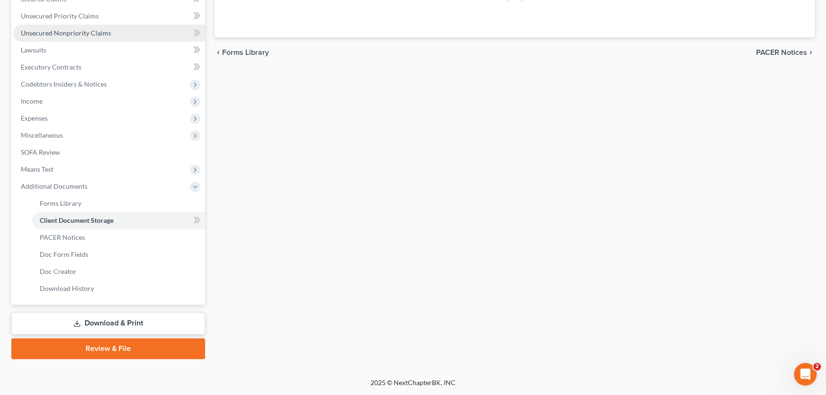
scroll to position [105, 0]
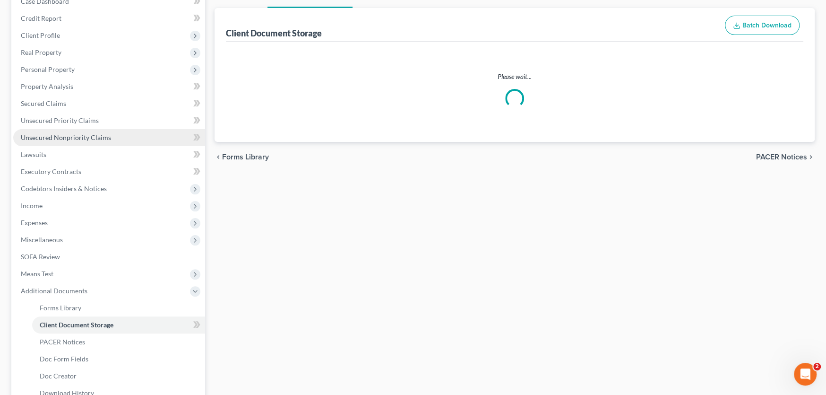
select select "0"
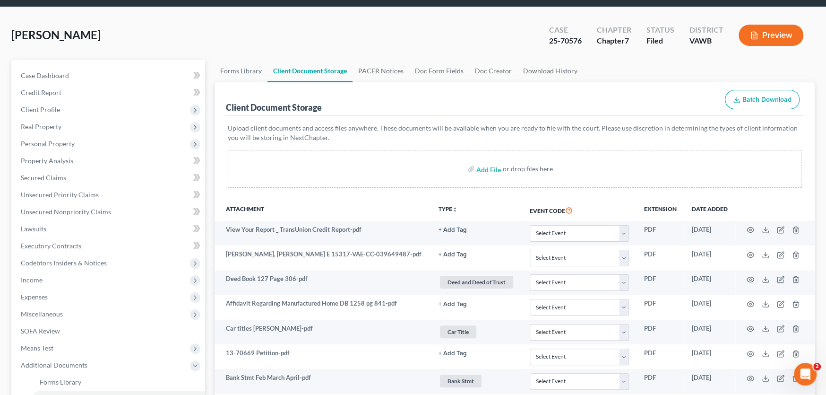
scroll to position [0, 0]
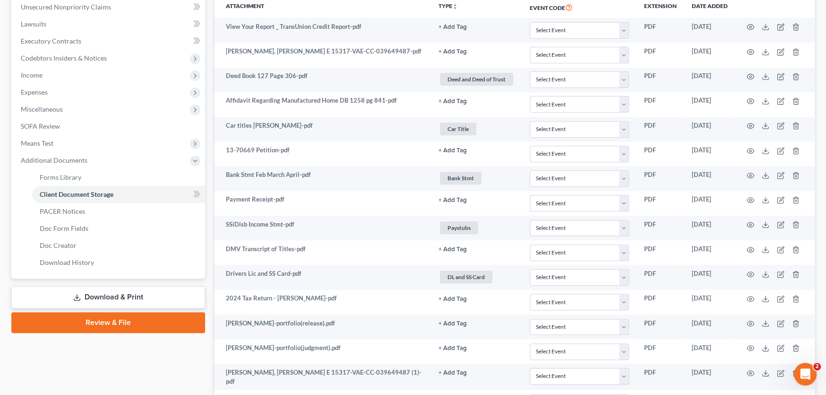
select select "0"
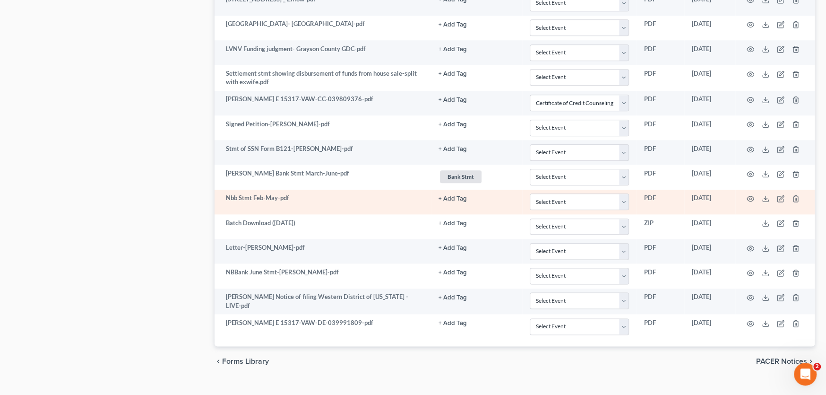
scroll to position [817, 0]
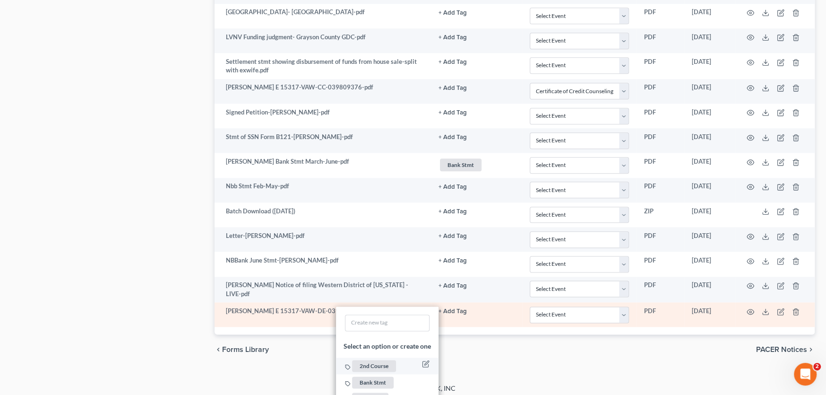
click at [374, 360] on span "2nd Course" at bounding box center [374, 366] width 44 height 12
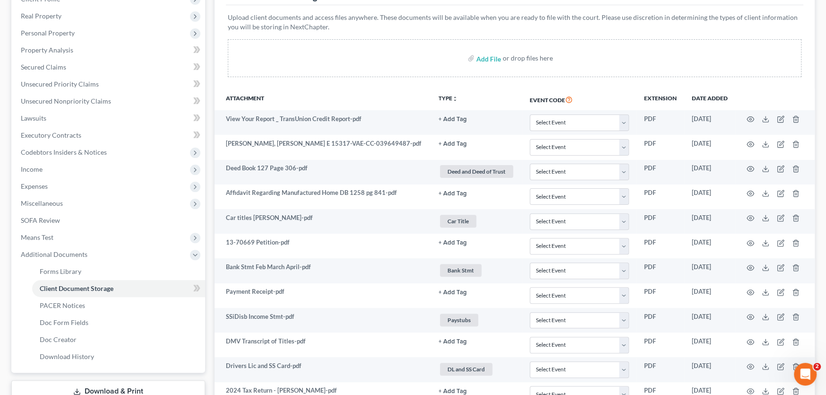
scroll to position [14, 0]
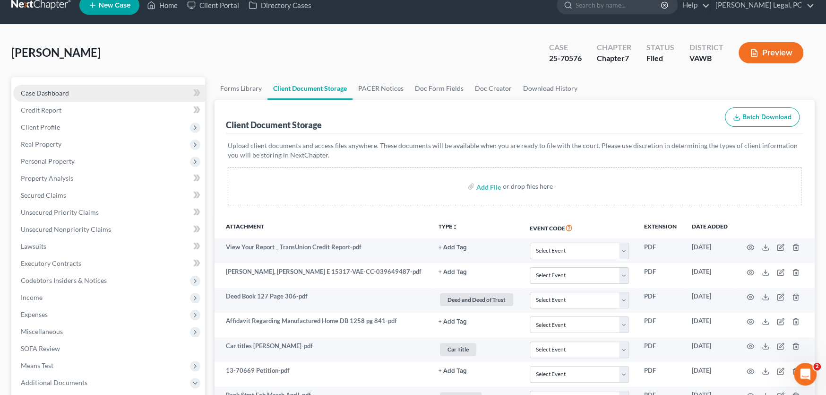
click at [55, 90] on span "Case Dashboard" at bounding box center [45, 93] width 48 height 8
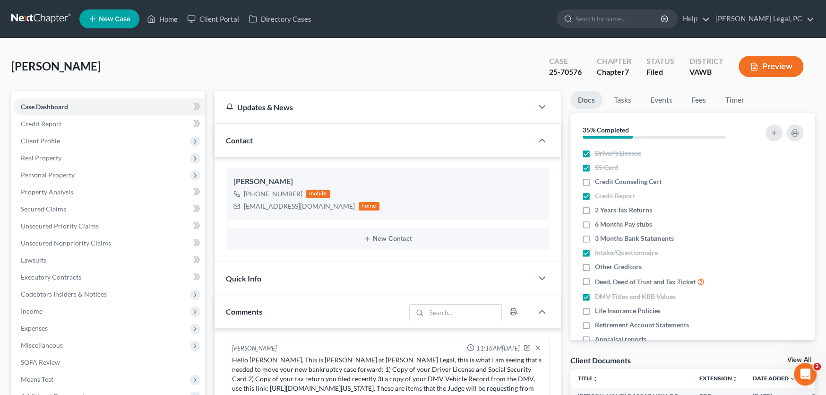
scroll to position [618, 0]
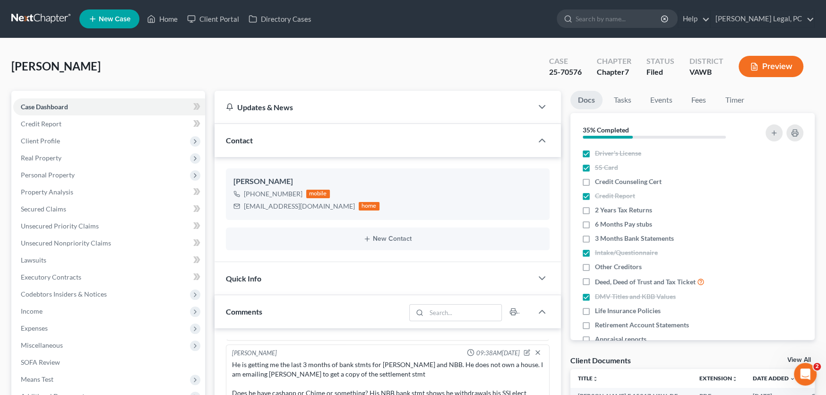
click at [49, 21] on link at bounding box center [41, 18] width 60 height 17
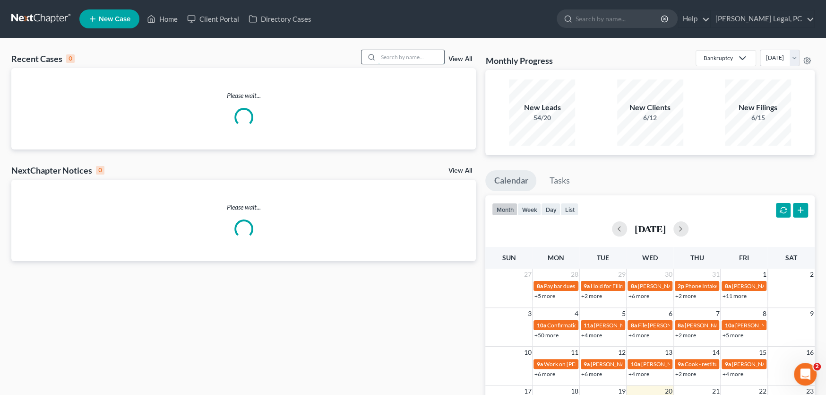
click at [399, 59] on input "search" at bounding box center [411, 57] width 66 height 14
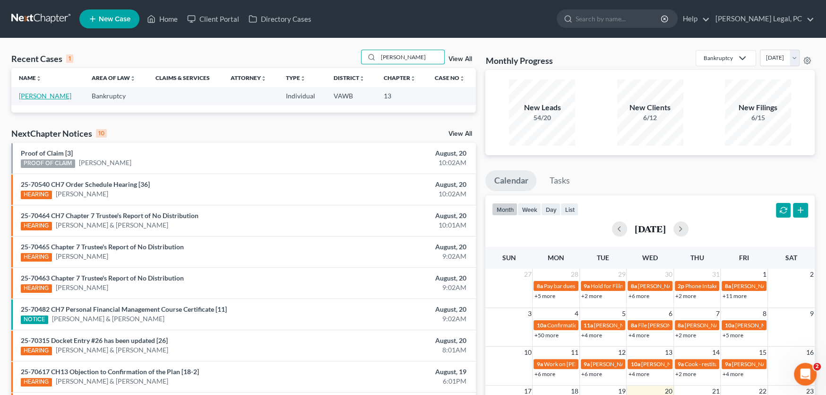
type input "[PERSON_NAME]"
click at [26, 95] on link "[PERSON_NAME]" at bounding box center [45, 96] width 52 height 8
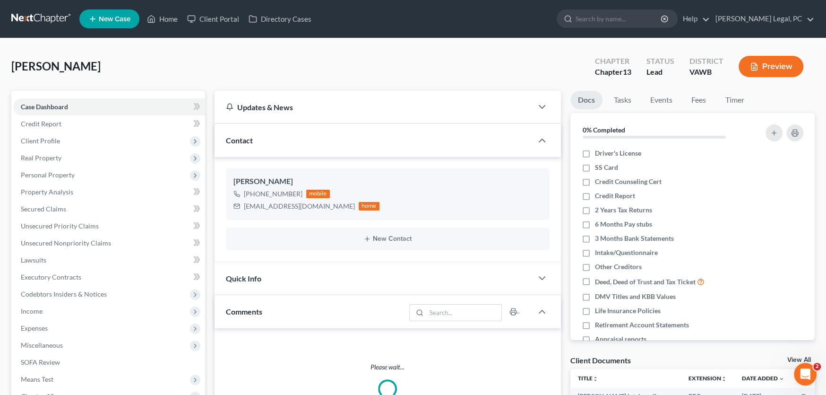
scroll to position [236, 0]
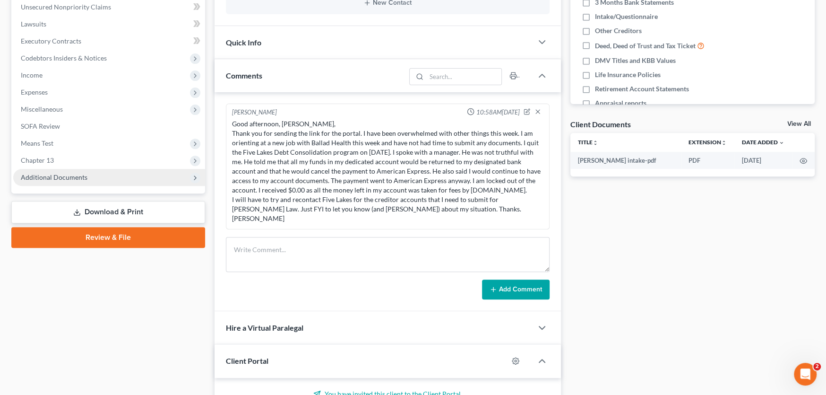
click at [52, 179] on span "Additional Documents" at bounding box center [54, 177] width 67 height 8
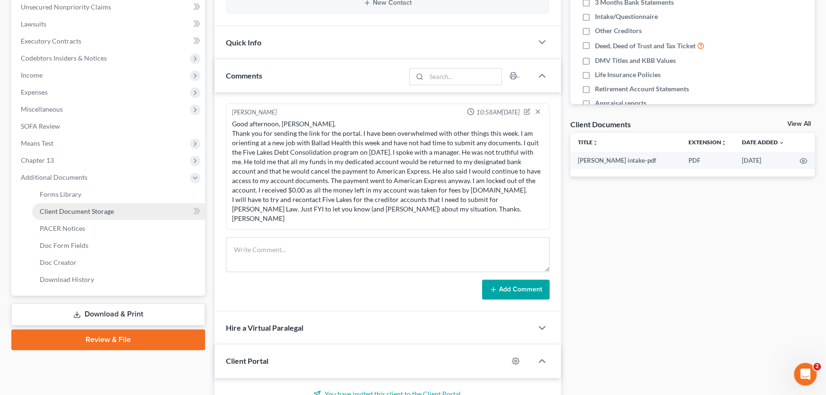
click at [56, 209] on span "Client Document Storage" at bounding box center [77, 211] width 74 height 8
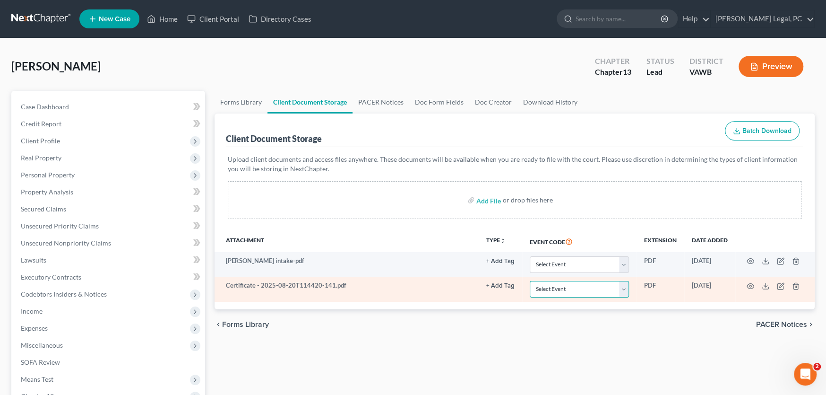
click at [616, 290] on select "Select Event Certificate of Credit Counseling" at bounding box center [579, 289] width 99 height 17
select select "0"
click at [530, 281] on select "Select Event Certificate of Credit Counseling" at bounding box center [579, 289] width 99 height 17
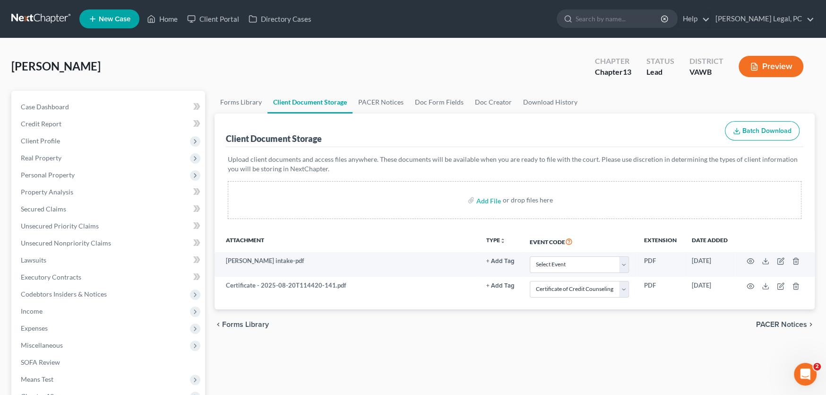
click at [28, 14] on link at bounding box center [41, 18] width 60 height 17
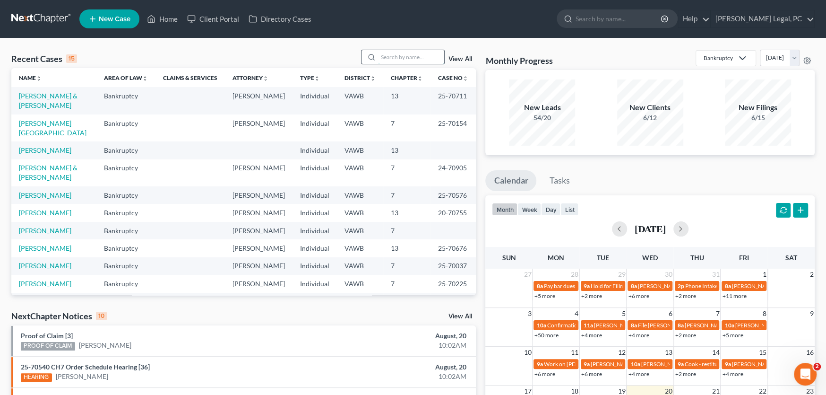
click at [382, 54] on input "search" at bounding box center [411, 57] width 66 height 14
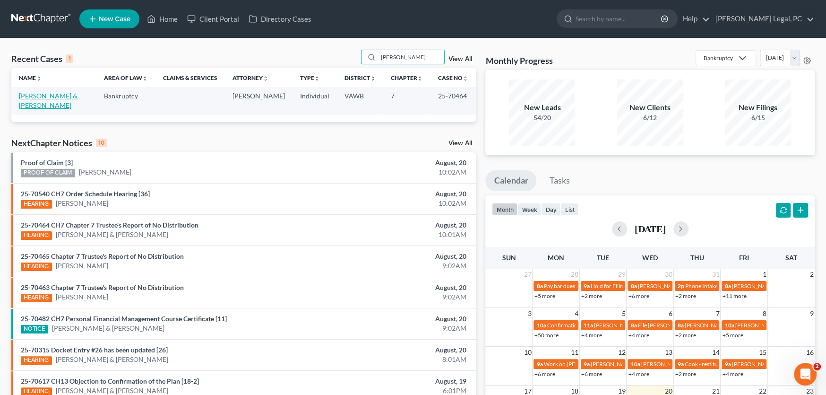
type input "[PERSON_NAME]"
click at [51, 98] on link "[PERSON_NAME] & [PERSON_NAME]" at bounding box center [48, 100] width 59 height 17
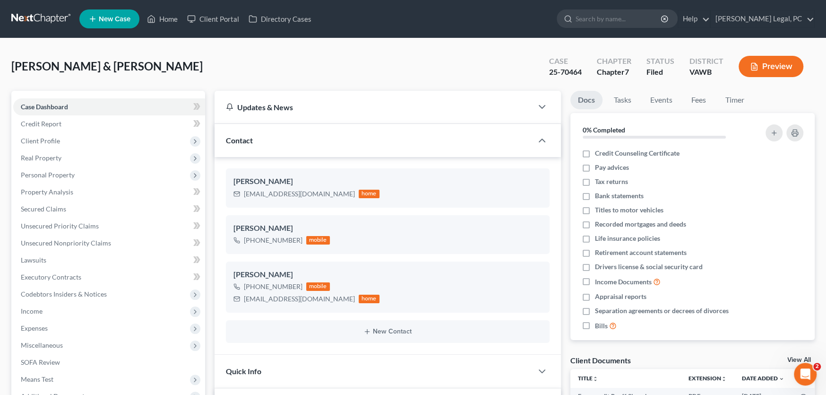
scroll to position [823, 0]
click at [48, 19] on link at bounding box center [41, 18] width 60 height 17
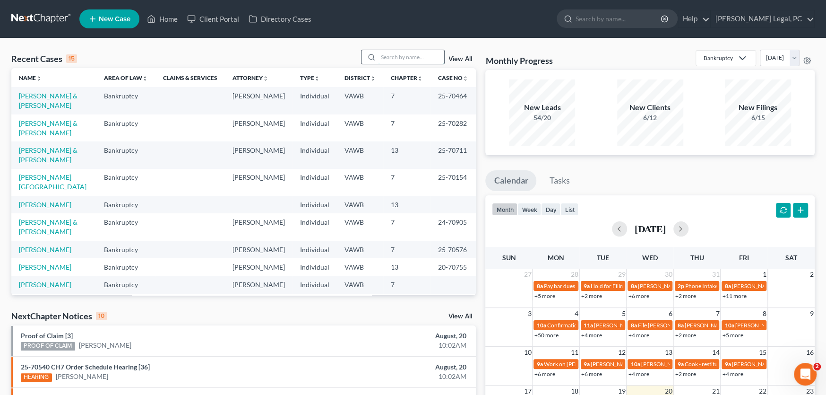
click at [391, 60] on input "search" at bounding box center [411, 57] width 66 height 14
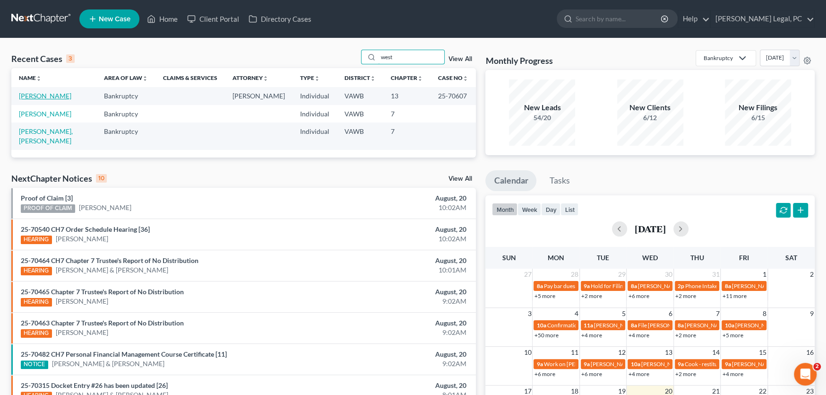
type input "west"
click at [44, 96] on link "[PERSON_NAME]" at bounding box center [45, 96] width 52 height 8
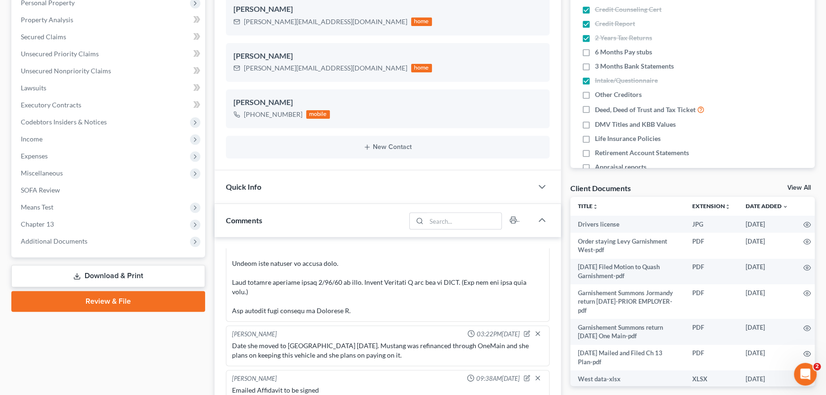
scroll to position [189, 0]
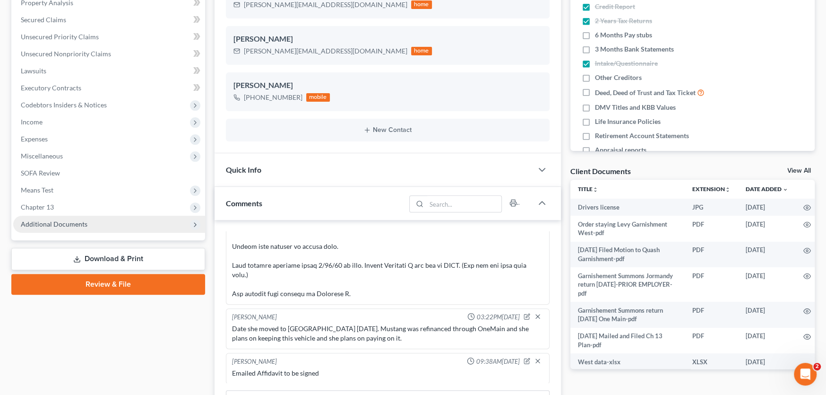
click at [64, 224] on span "Additional Documents" at bounding box center [54, 224] width 67 height 8
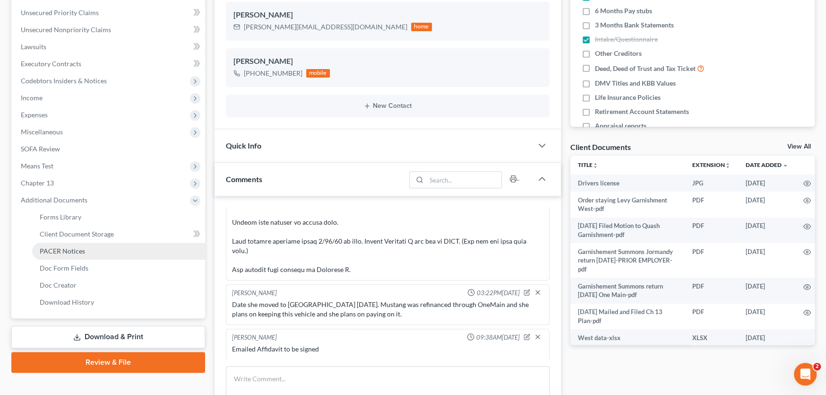
scroll to position [236, 0]
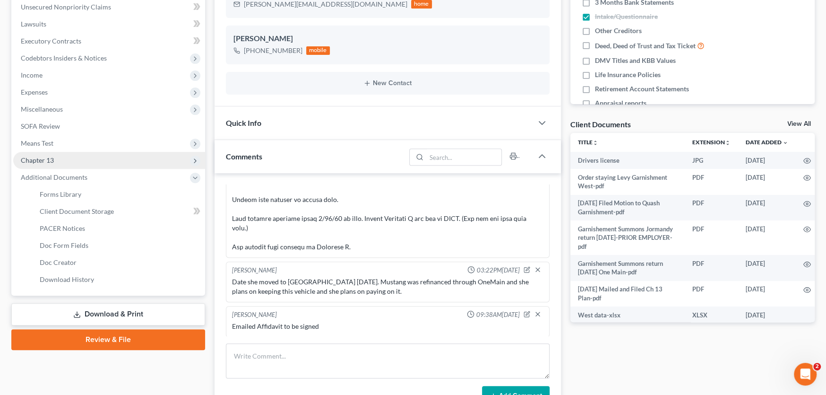
click at [52, 163] on span "Chapter 13" at bounding box center [109, 160] width 192 height 17
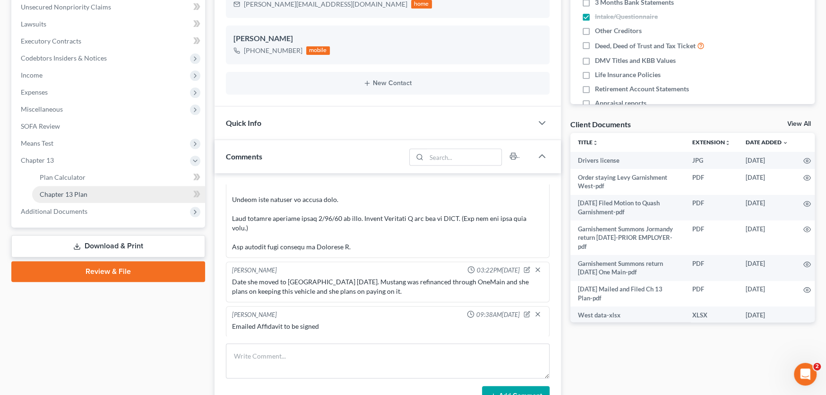
click at [65, 192] on span "Chapter 13 Plan" at bounding box center [64, 194] width 48 height 8
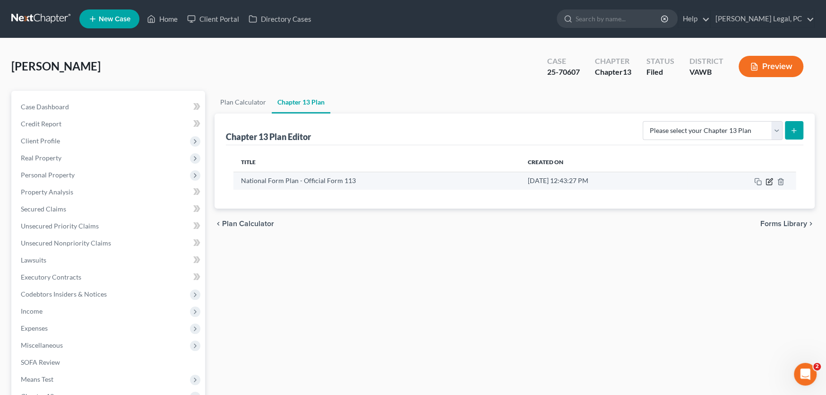
click at [769, 181] on icon "button" at bounding box center [770, 182] width 8 height 8
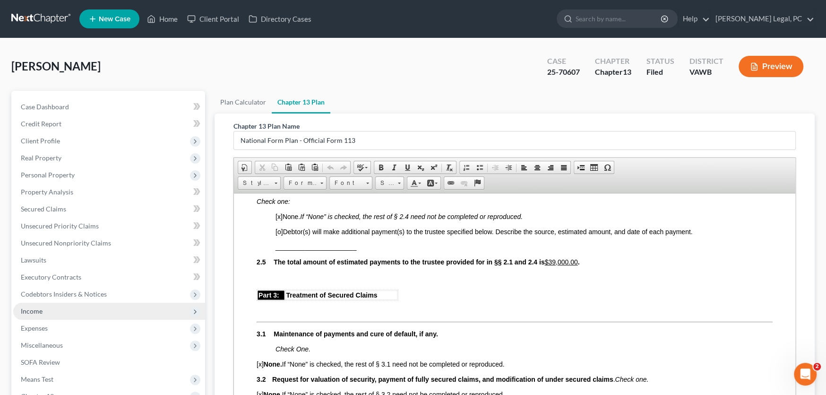
scroll to position [157, 0]
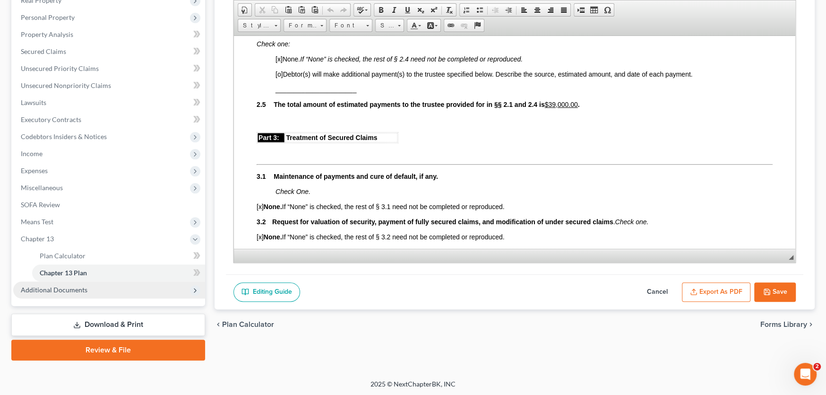
click at [68, 291] on span "Additional Documents" at bounding box center [54, 289] width 67 height 8
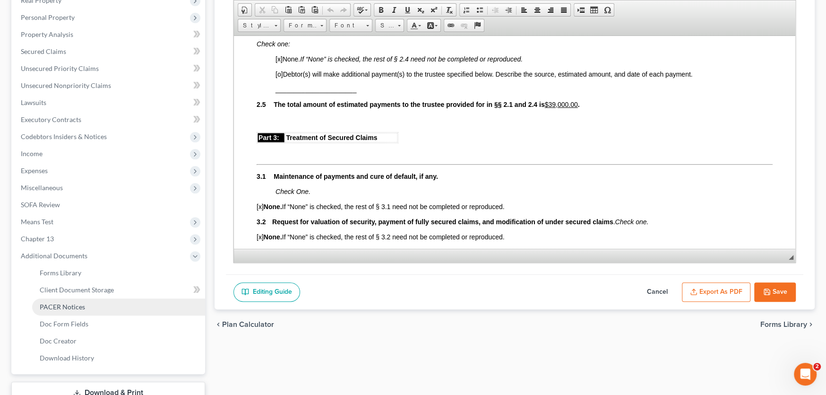
click at [75, 307] on span "PACER Notices" at bounding box center [62, 306] width 45 height 8
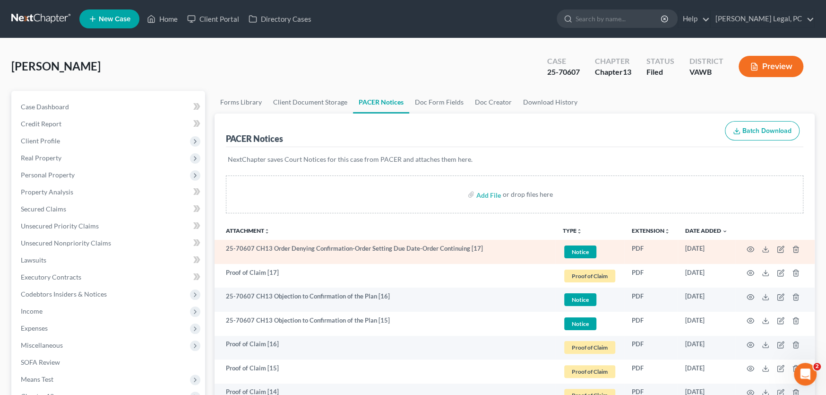
click at [410, 256] on td "25-70607 CH13 Order Denying Confirmation-Order Setting Due Date-Order Continuin…" at bounding box center [385, 252] width 341 height 24
click at [366, 254] on td "25-70607 CH13 Order Denying Confirmation-Order Setting Due Date-Order Continuin…" at bounding box center [385, 252] width 341 height 24
click at [752, 250] on icon "button" at bounding box center [750, 248] width 7 height 5
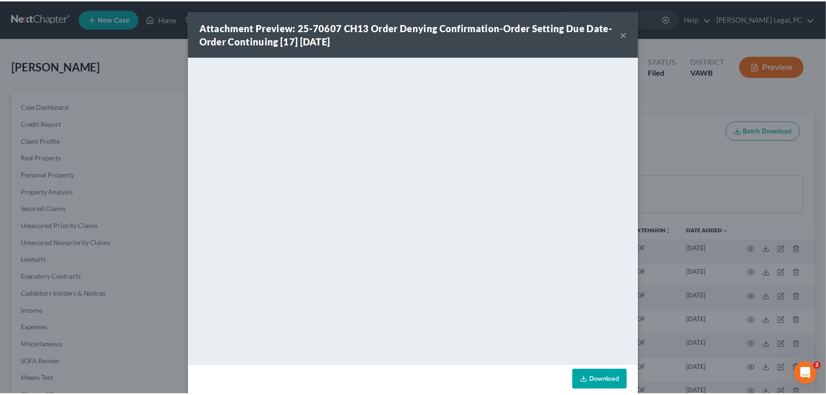
scroll to position [14, 0]
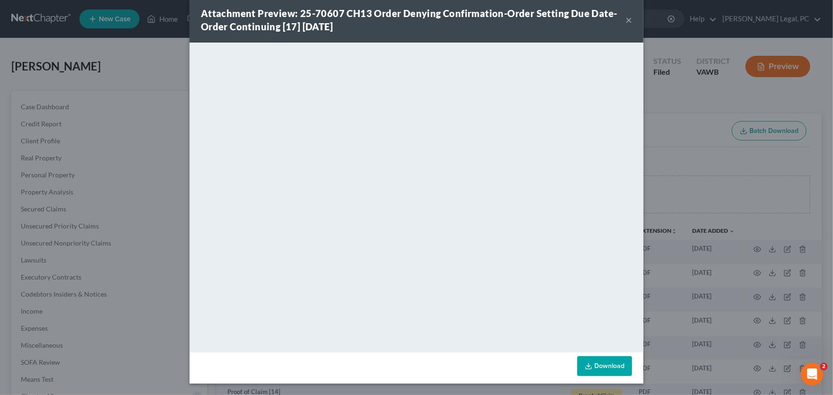
click at [625, 18] on button "×" at bounding box center [628, 19] width 7 height 11
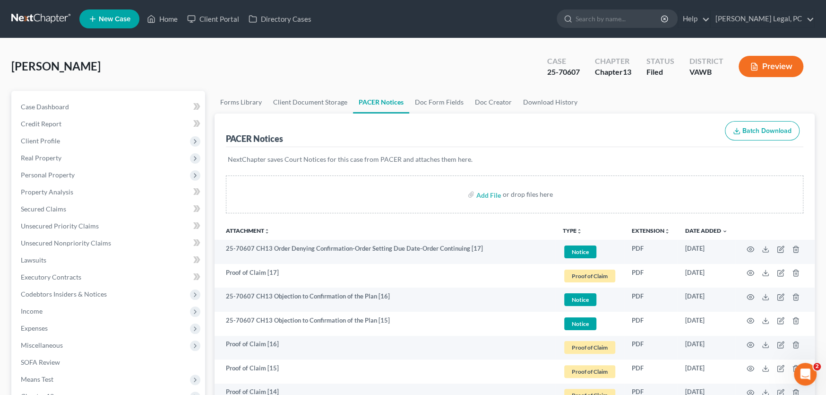
click at [34, 17] on link at bounding box center [41, 18] width 60 height 17
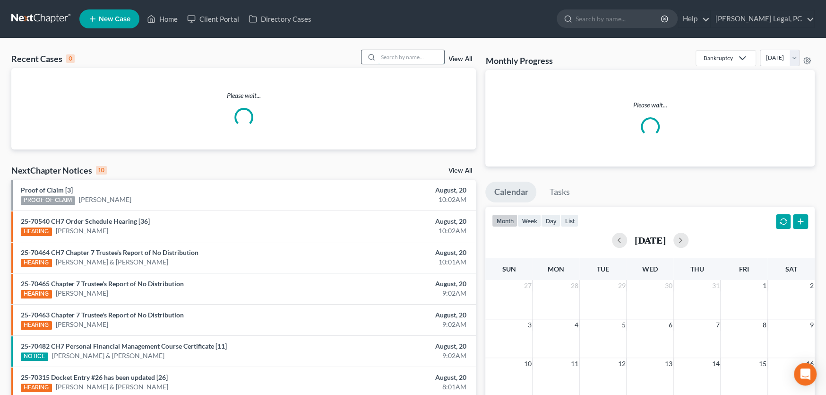
click at [394, 55] on input "search" at bounding box center [411, 57] width 66 height 14
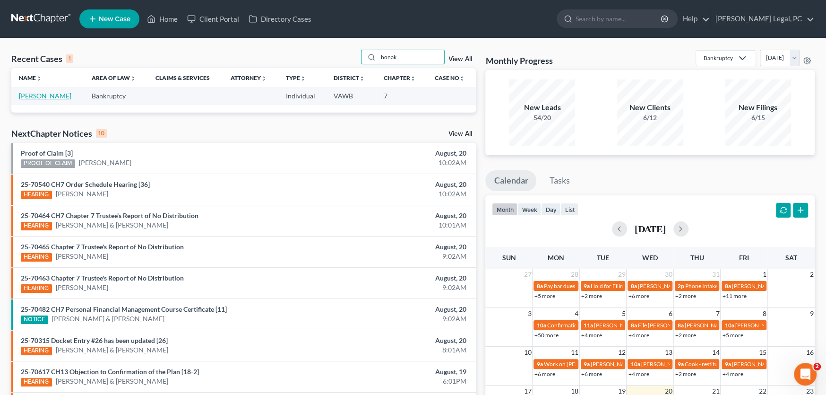
type input "honak"
click at [40, 96] on link "[PERSON_NAME]" at bounding box center [45, 96] width 52 height 8
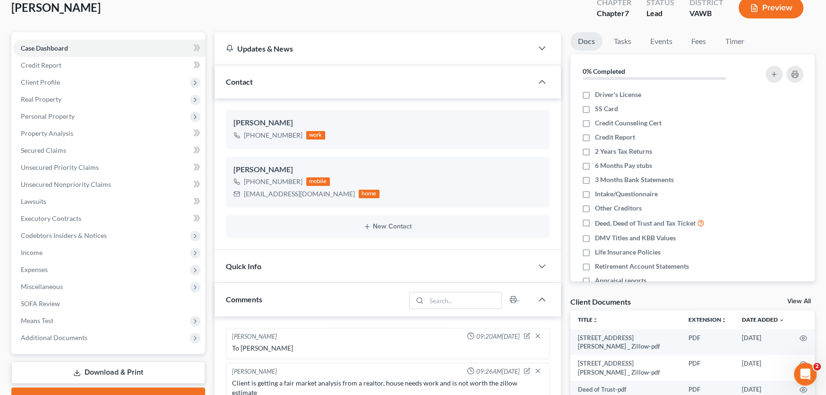
scroll to position [142, 0]
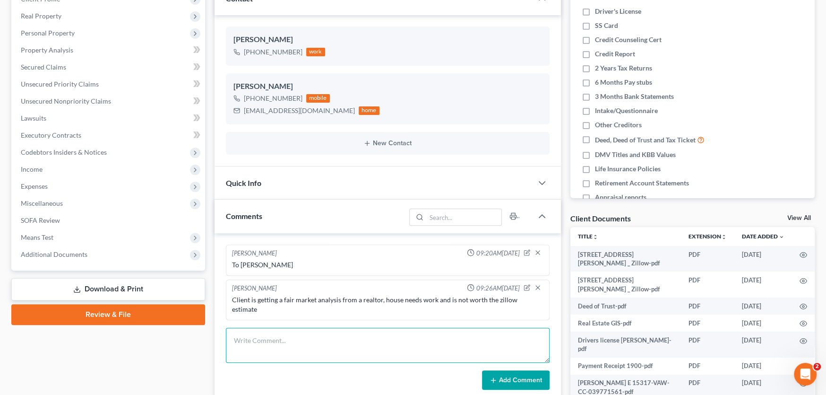
click at [281, 337] on textarea at bounding box center [388, 345] width 324 height 35
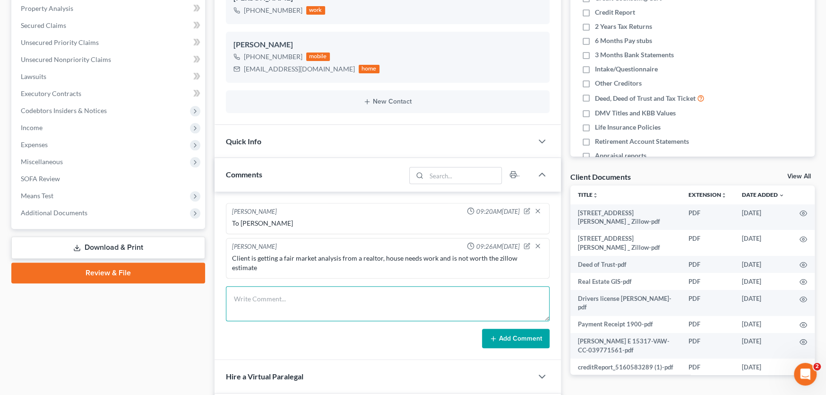
scroll to position [189, 0]
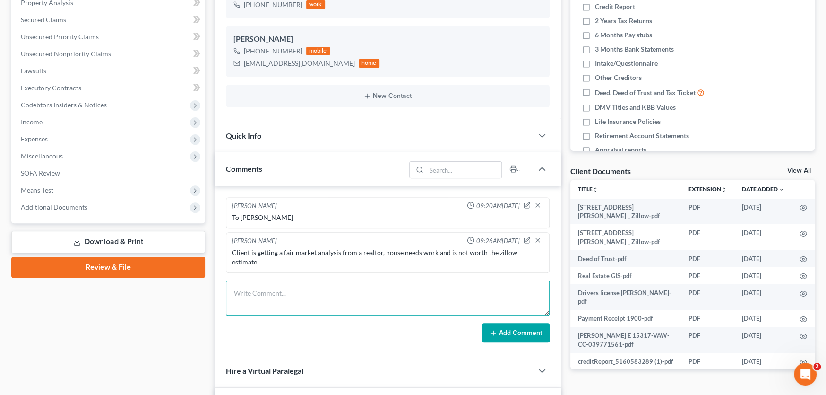
click at [347, 281] on textarea at bounding box center [388, 297] width 324 height 35
click at [283, 282] on textarea at bounding box center [388, 297] width 324 height 35
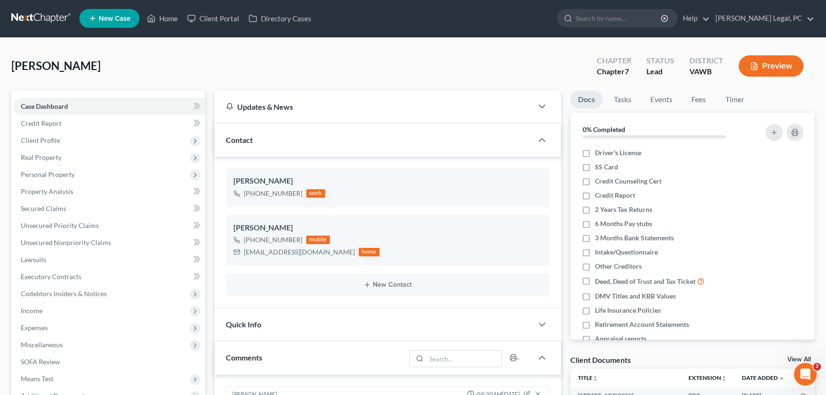
scroll to position [0, 0]
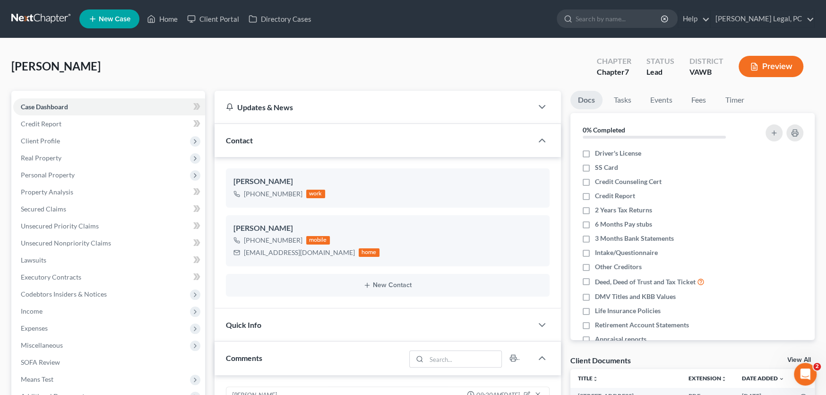
click at [39, 11] on link at bounding box center [41, 18] width 60 height 17
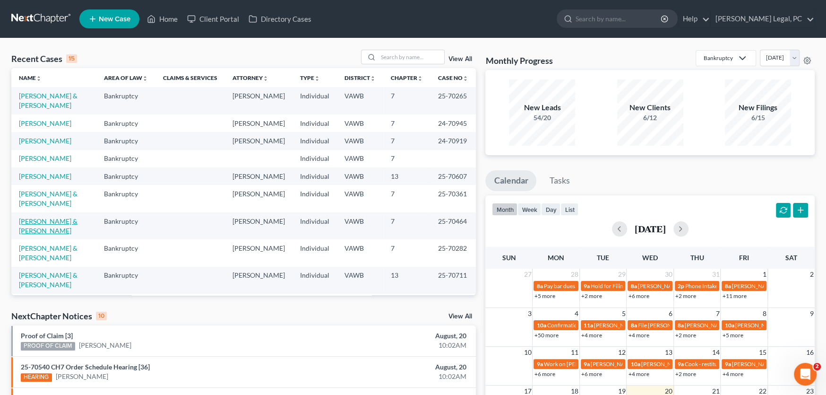
click at [58, 217] on link "[PERSON_NAME] & [PERSON_NAME]" at bounding box center [48, 225] width 59 height 17
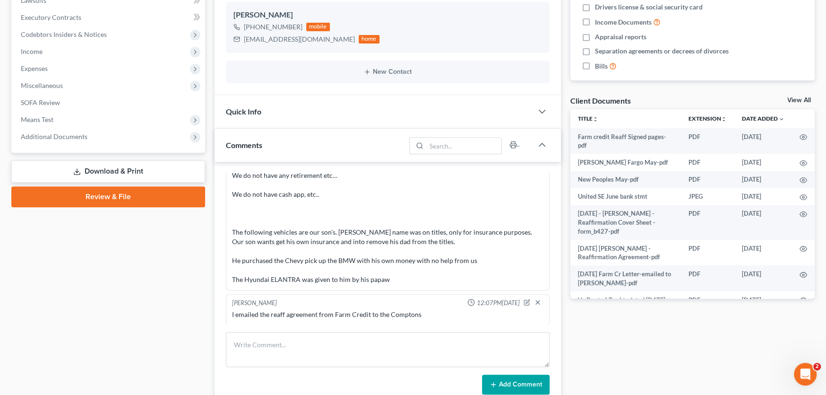
scroll to position [284, 0]
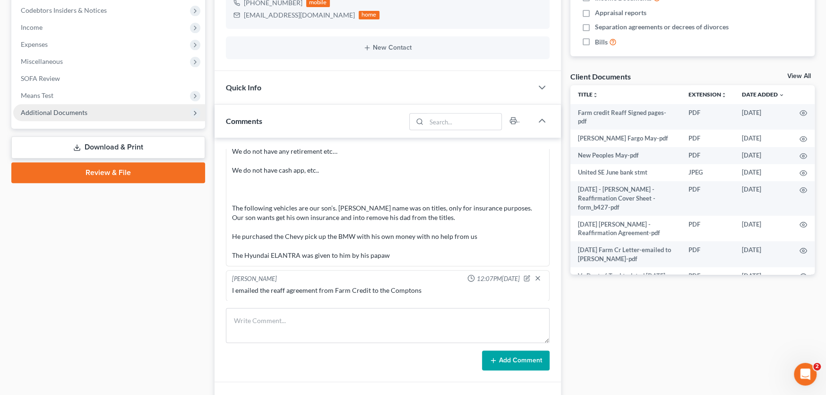
click at [42, 107] on span "Additional Documents" at bounding box center [109, 112] width 192 height 17
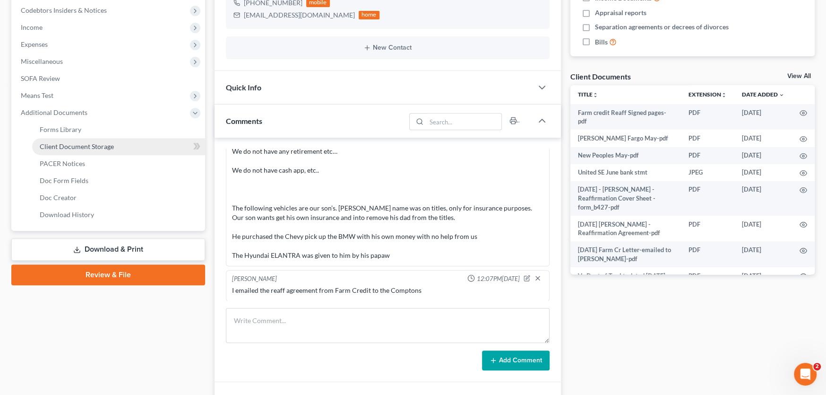
click at [70, 148] on span "Client Document Storage" at bounding box center [77, 146] width 74 height 8
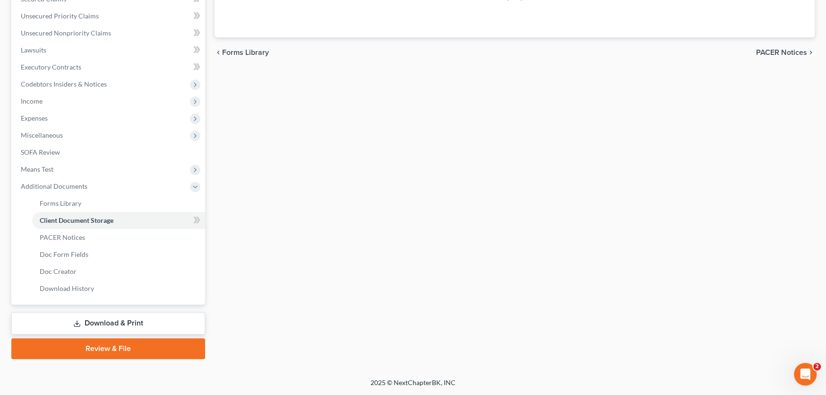
scroll to position [78, 0]
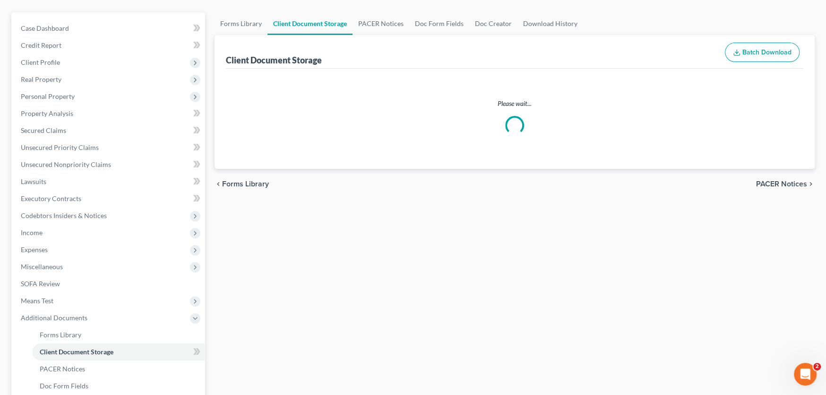
select select "0"
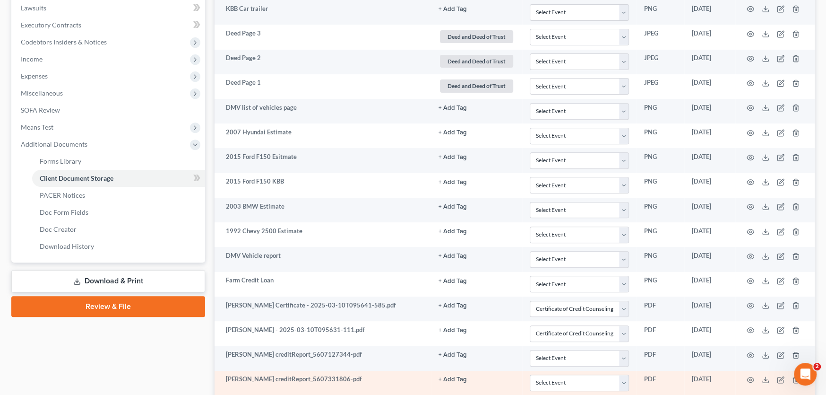
scroll to position [0, 0]
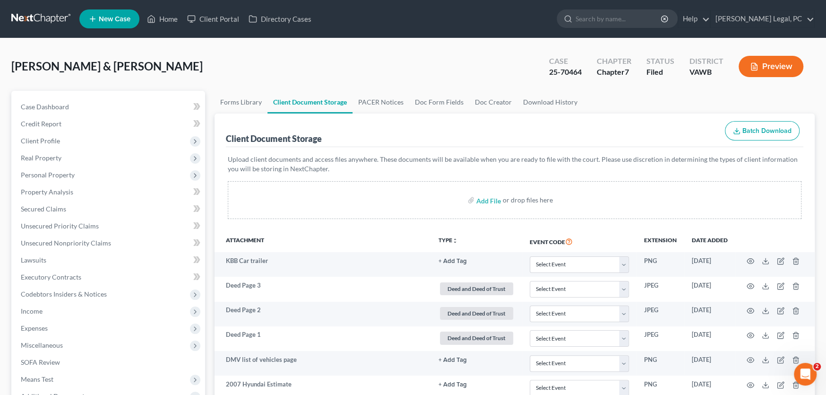
select select "0"
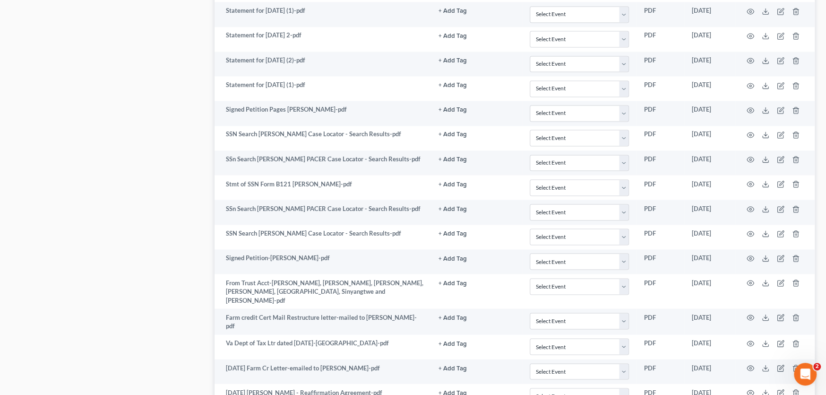
select select "0"
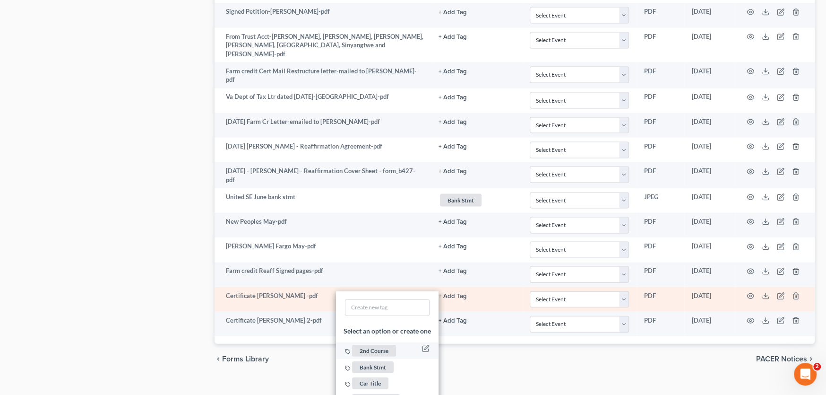
click at [377, 345] on span "2nd Course" at bounding box center [374, 351] width 44 height 12
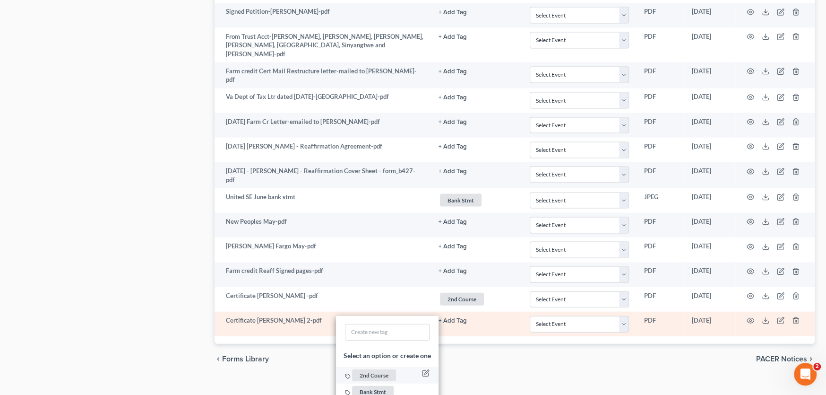
click at [379, 369] on span "2nd Course" at bounding box center [374, 375] width 44 height 12
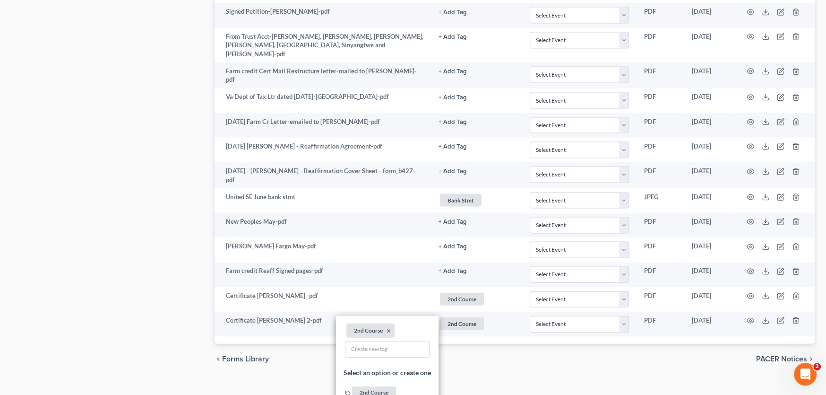
drag, startPoint x: 112, startPoint y: 289, endPoint x: 143, endPoint y: 213, distance: 82.4
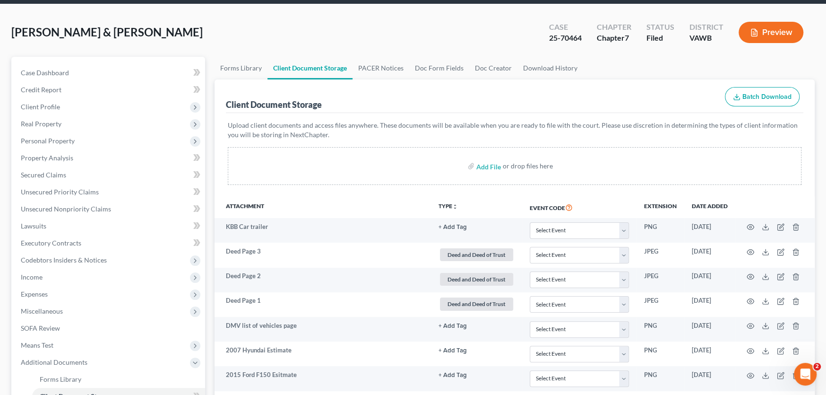
scroll to position [0, 0]
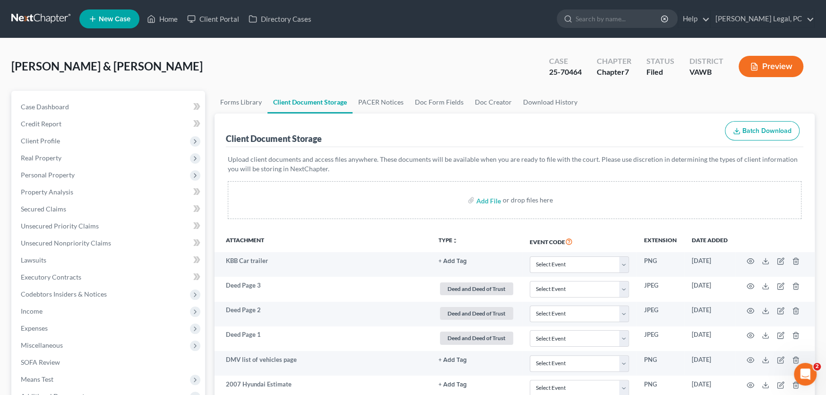
click at [35, 13] on link at bounding box center [41, 18] width 60 height 17
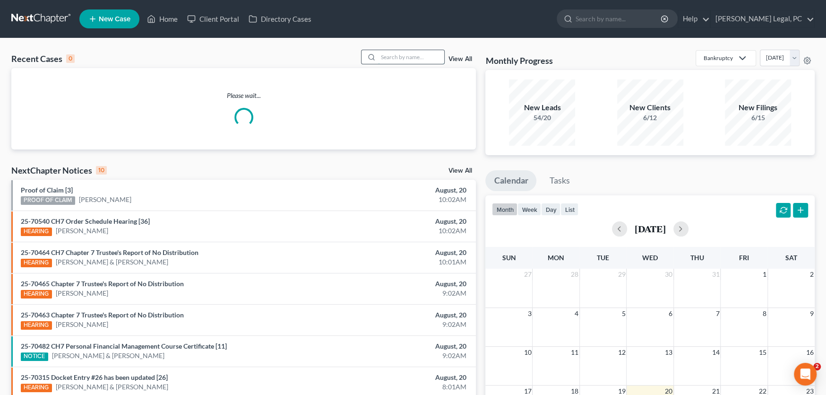
click at [393, 58] on input "search" at bounding box center [411, 57] width 66 height 14
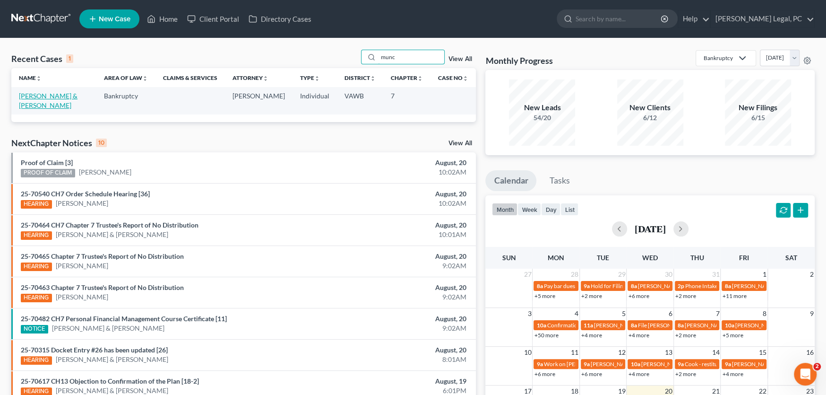
type input "munc"
click at [37, 96] on link "[PERSON_NAME] & [PERSON_NAME]" at bounding box center [48, 100] width 59 height 17
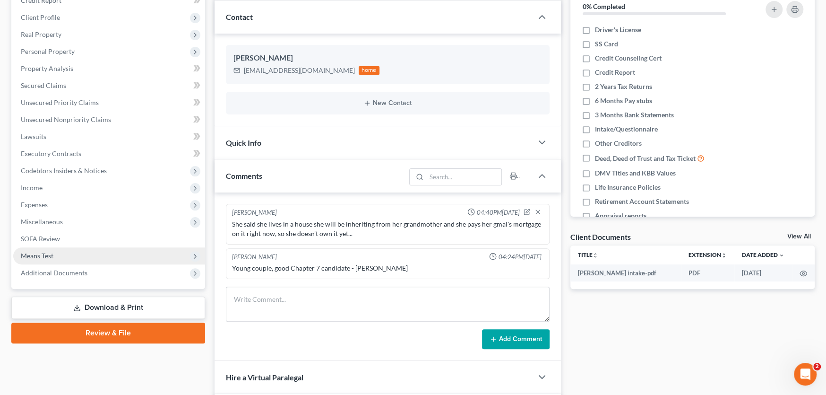
scroll to position [142, 0]
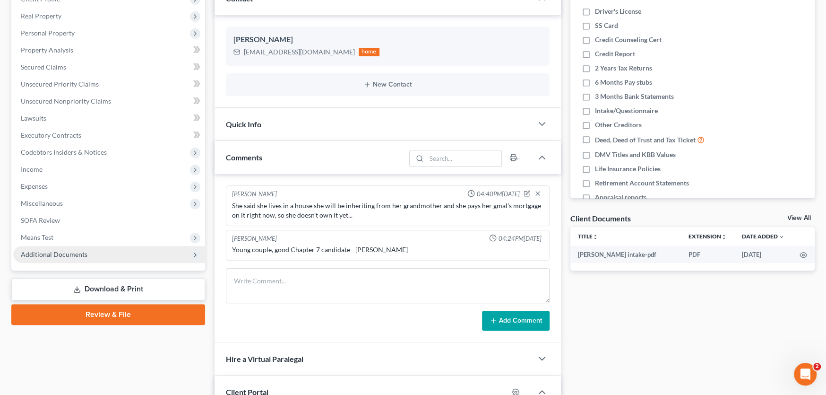
click at [90, 254] on span "Additional Documents" at bounding box center [109, 254] width 192 height 17
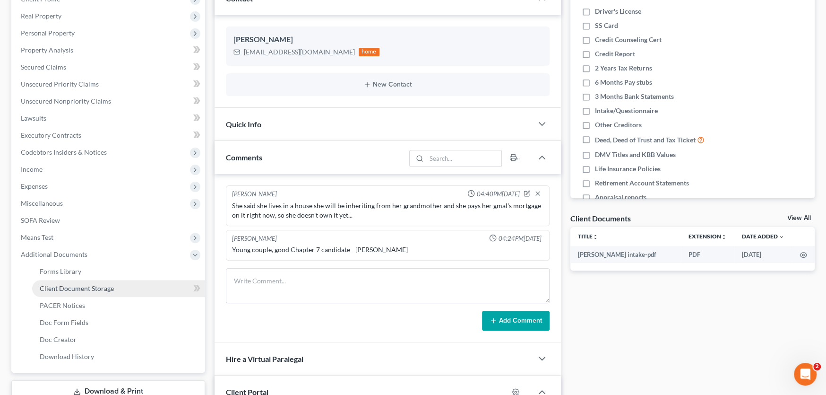
click at [109, 289] on span "Client Document Storage" at bounding box center [77, 288] width 74 height 8
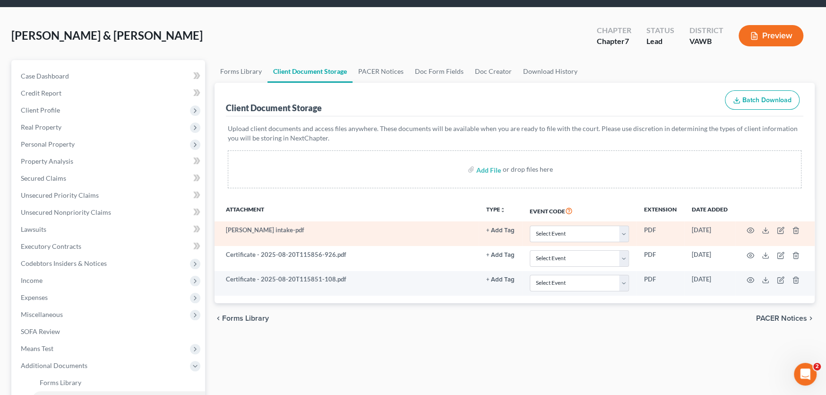
scroll to position [47, 0]
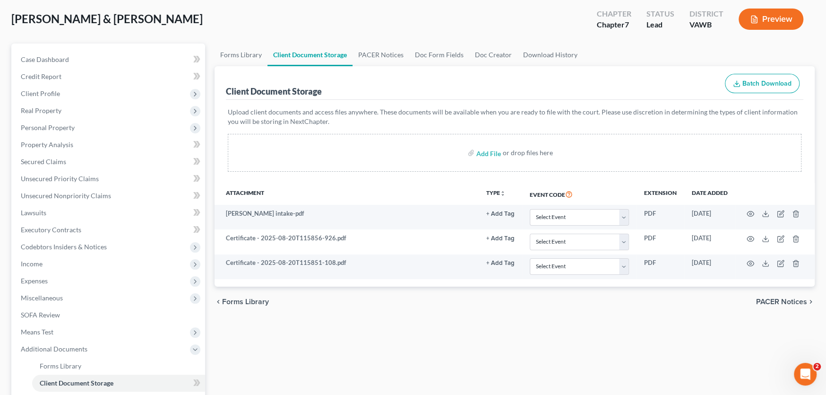
click at [573, 309] on div "chevron_left Forms Library PACER Notices chevron_right" at bounding box center [515, 301] width 600 height 30
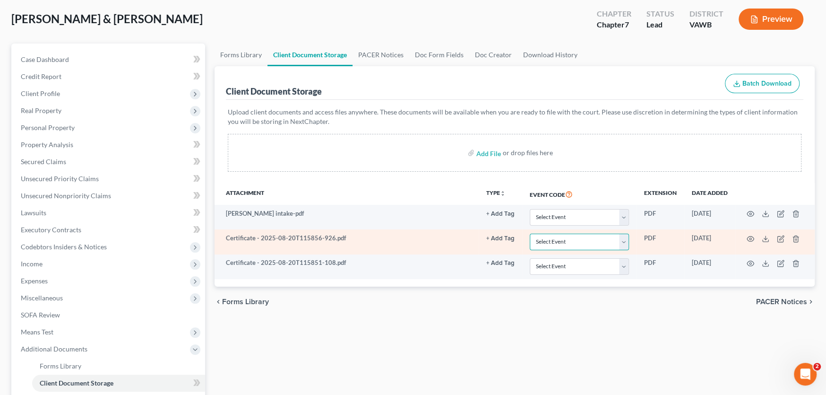
drag, startPoint x: 622, startPoint y: 243, endPoint x: 612, endPoint y: 247, distance: 11.2
click at [622, 243] on select "Select Event Certificate of Credit Counseling" at bounding box center [579, 241] width 99 height 17
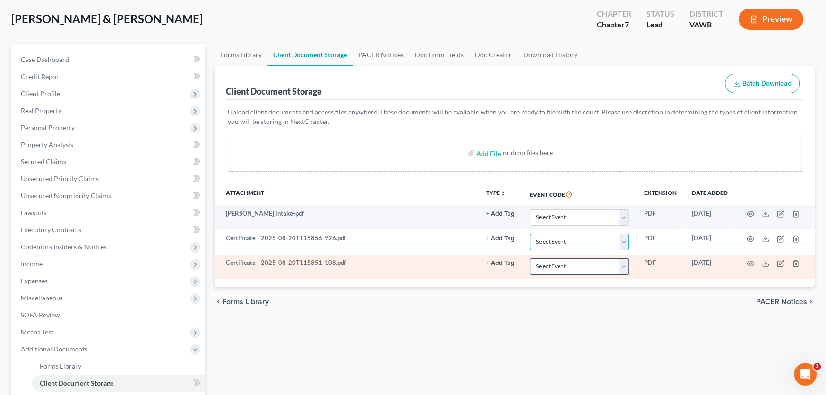
select select "0"
click at [530, 233] on select "Select Event Certificate of Credit Counseling" at bounding box center [579, 241] width 99 height 17
drag, startPoint x: 624, startPoint y: 264, endPoint x: 624, endPoint y: 271, distance: 7.6
click at [624, 264] on select "Select Event Certificate of Credit Counseling" at bounding box center [579, 266] width 99 height 17
select select "0"
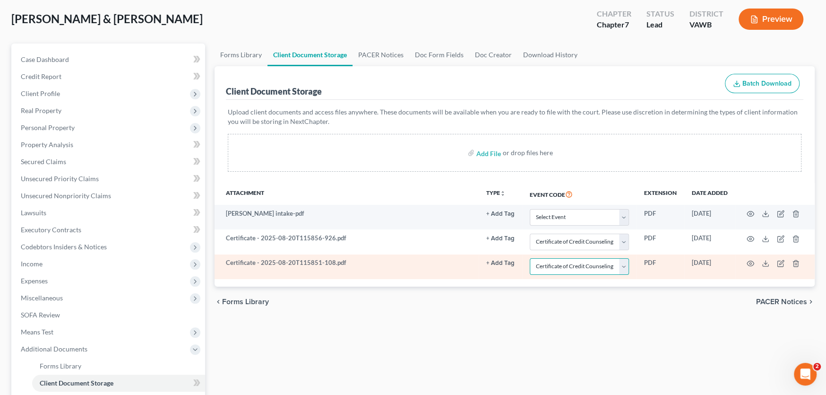
click at [530, 258] on select "Select Event Certificate of Credit Counseling" at bounding box center [579, 266] width 99 height 17
click at [777, 263] on icon "button" at bounding box center [781, 263] width 8 height 8
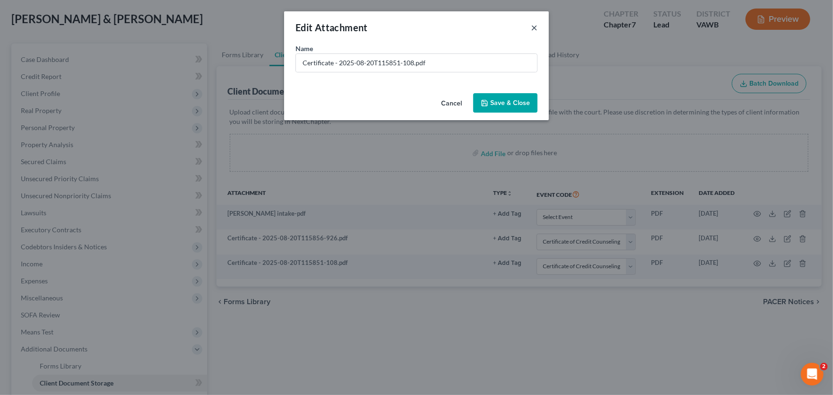
click at [535, 27] on button "×" at bounding box center [534, 27] width 7 height 11
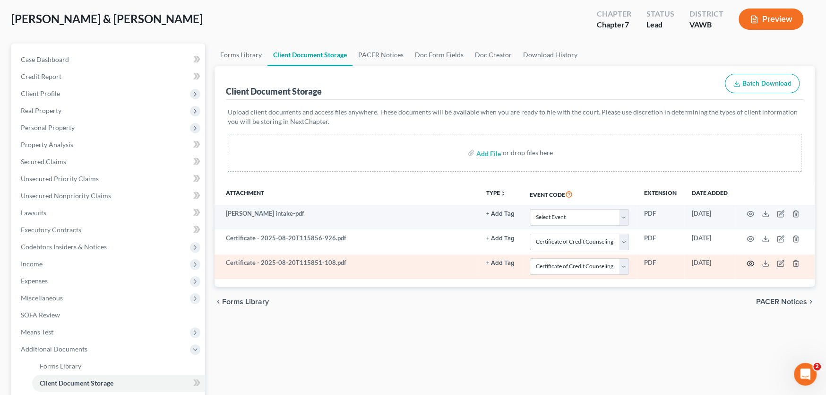
click at [749, 261] on icon "button" at bounding box center [751, 263] width 8 height 8
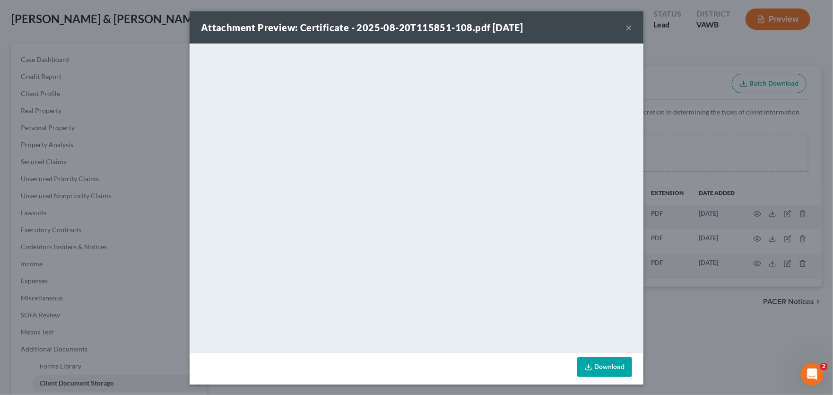
click at [625, 26] on button "×" at bounding box center [628, 27] width 7 height 11
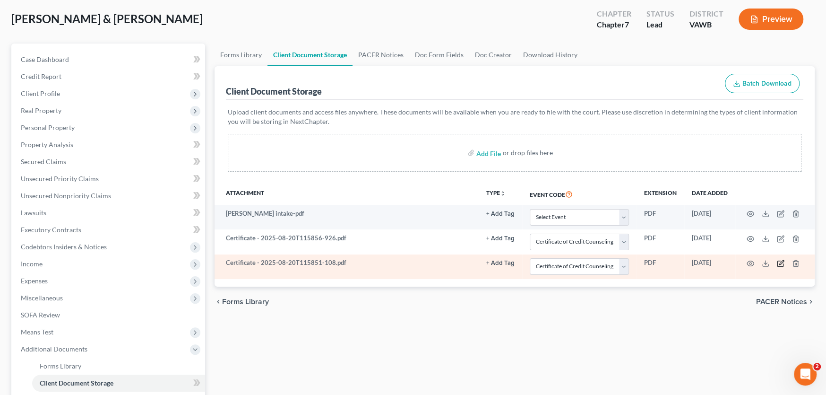
click at [779, 262] on icon "button" at bounding box center [781, 263] width 8 height 8
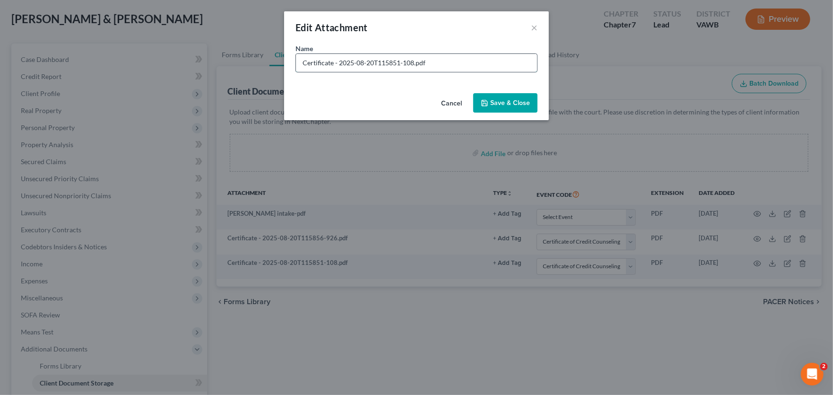
drag, startPoint x: 304, startPoint y: 62, endPoint x: 299, endPoint y: 60, distance: 4.9
click at [299, 60] on input "Certificate - 2025-08-20T115851-108.pdf" at bounding box center [416, 63] width 241 height 18
type input "Josh Certificate - 2025-08-20T115851-108.pdf"
click at [504, 93] on button "Save & Close" at bounding box center [505, 103] width 64 height 20
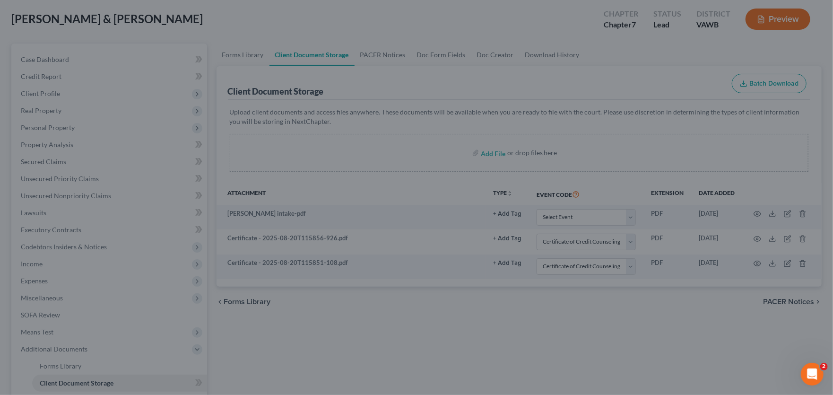
select select "0"
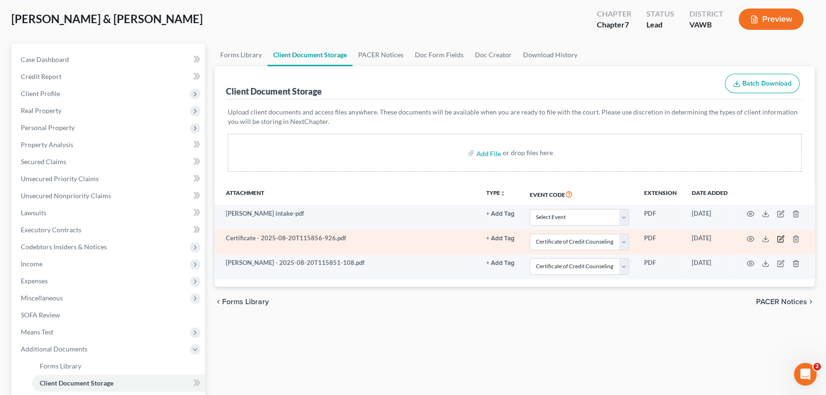
click at [780, 237] on icon "button" at bounding box center [781, 239] width 8 height 8
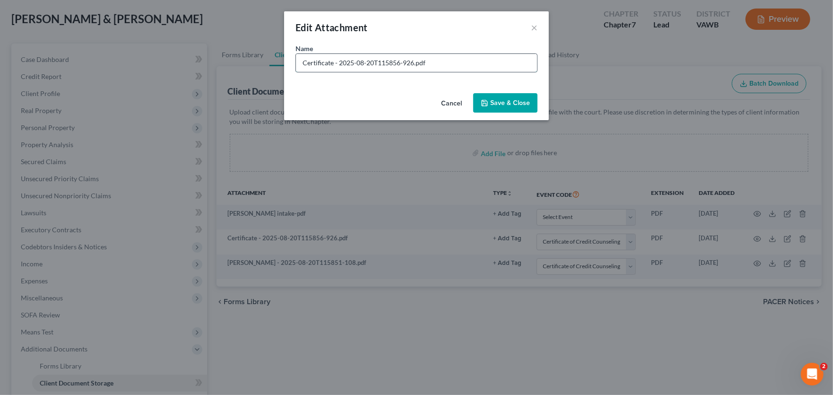
drag, startPoint x: 300, startPoint y: 60, endPoint x: 314, endPoint y: 58, distance: 14.4
click at [300, 60] on input "Certificate - 2025-08-20T115856-926.pdf" at bounding box center [416, 63] width 241 height 18
type input "Lauren Certificate - 2025-08-20T115856-926.pdf"
click at [491, 100] on span "Save & Close" at bounding box center [510, 103] width 40 height 8
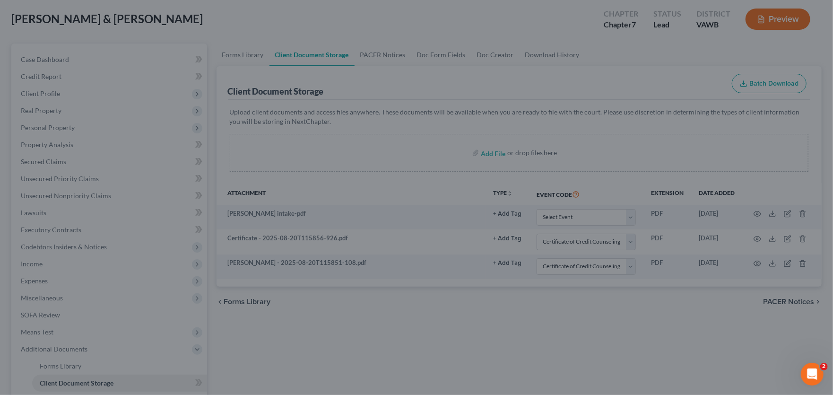
select select "0"
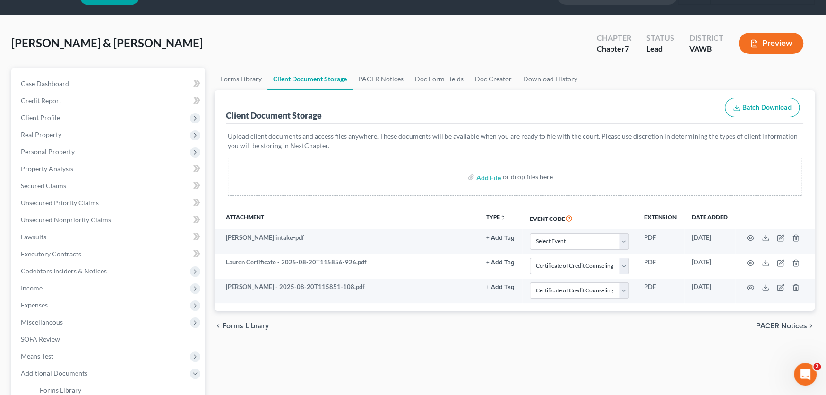
scroll to position [0, 0]
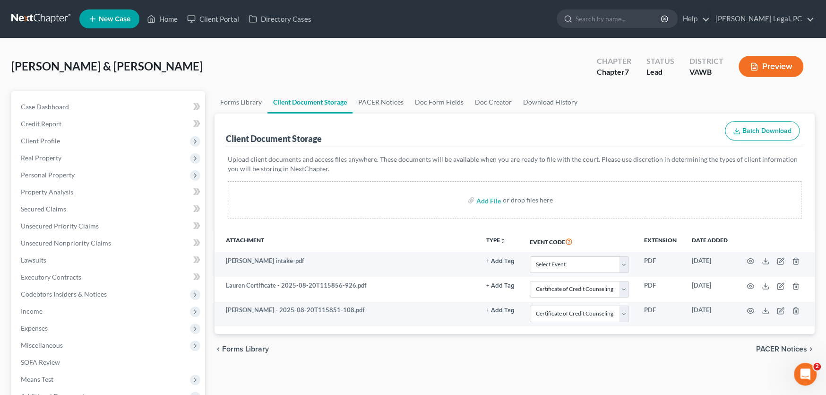
click at [22, 17] on link at bounding box center [41, 18] width 60 height 17
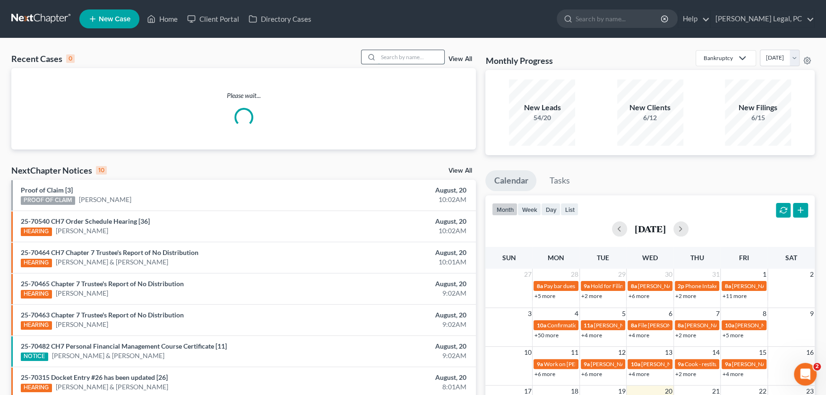
drag, startPoint x: 388, startPoint y: 58, endPoint x: 397, endPoint y: 58, distance: 9.5
click at [389, 58] on input "search" at bounding box center [411, 57] width 66 height 14
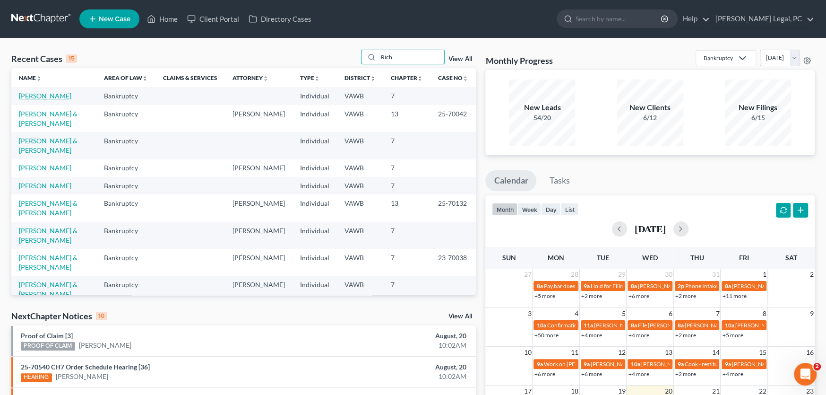
type input "Rich"
click at [41, 98] on link "[PERSON_NAME]" at bounding box center [45, 96] width 52 height 8
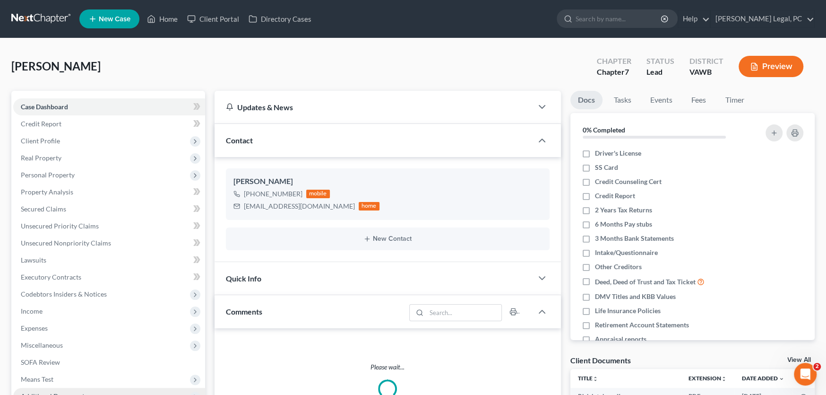
scroll to position [139, 0]
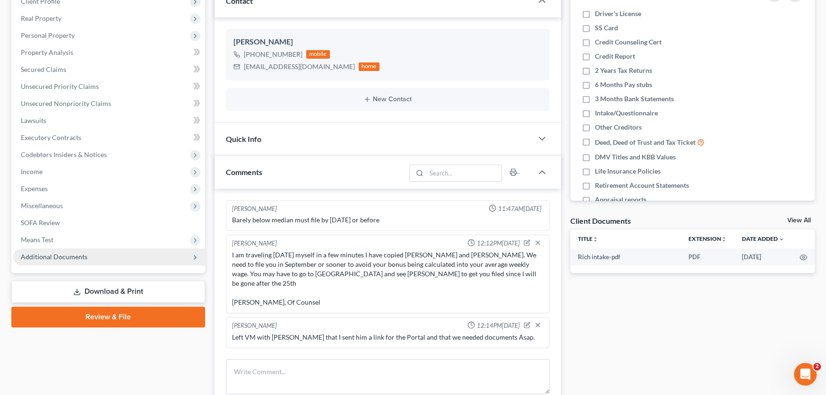
drag, startPoint x: 86, startPoint y: 252, endPoint x: 93, endPoint y: 259, distance: 9.4
click at [86, 252] on span "Additional Documents" at bounding box center [109, 256] width 192 height 17
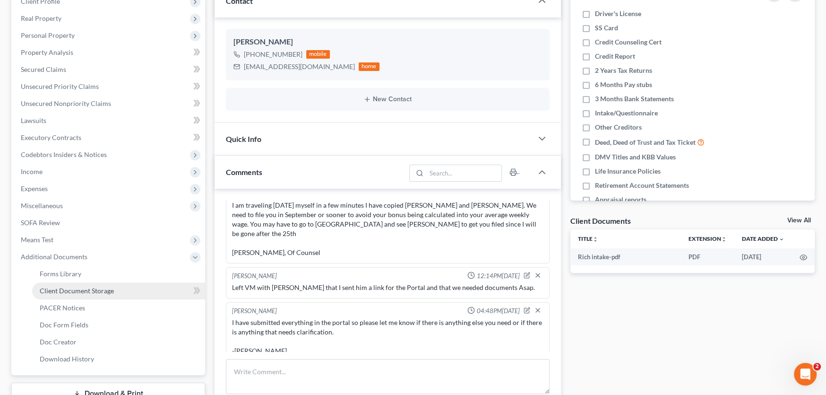
click at [96, 286] on span "Client Document Storage" at bounding box center [77, 290] width 74 height 8
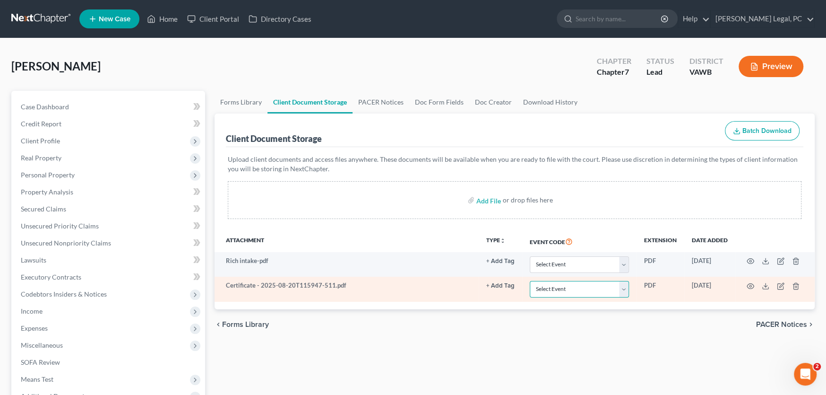
click at [590, 290] on select "Select Event Certificate of Credit Counseling" at bounding box center [579, 289] width 99 height 17
select select "0"
click at [530, 281] on select "Select Event Certificate of Credit Counseling" at bounding box center [579, 289] width 99 height 17
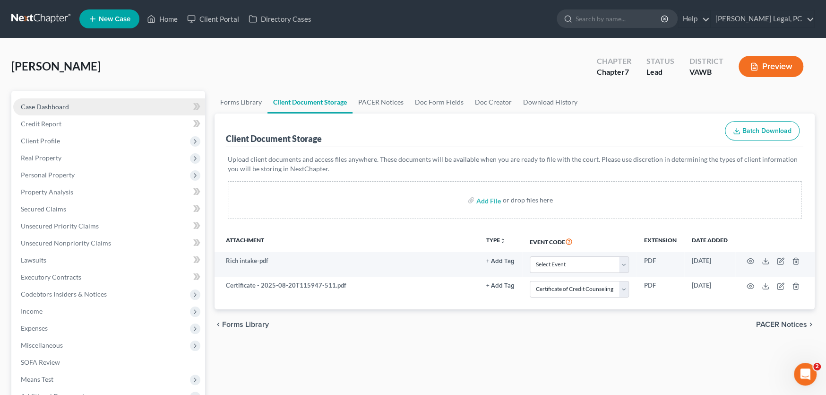
click at [44, 103] on span "Case Dashboard" at bounding box center [45, 107] width 48 height 8
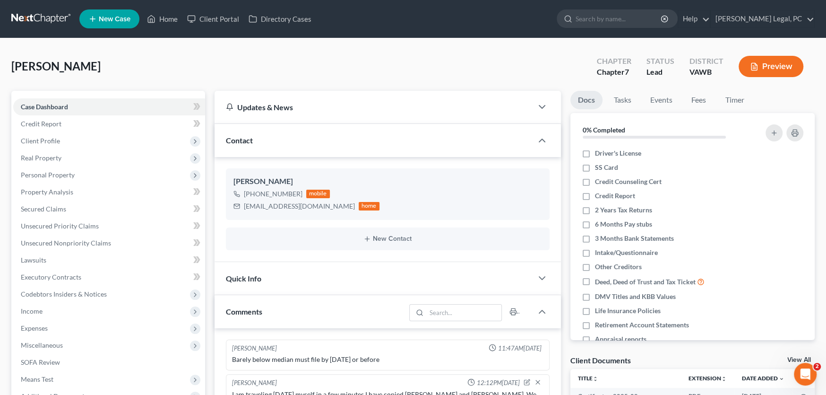
scroll to position [50, 0]
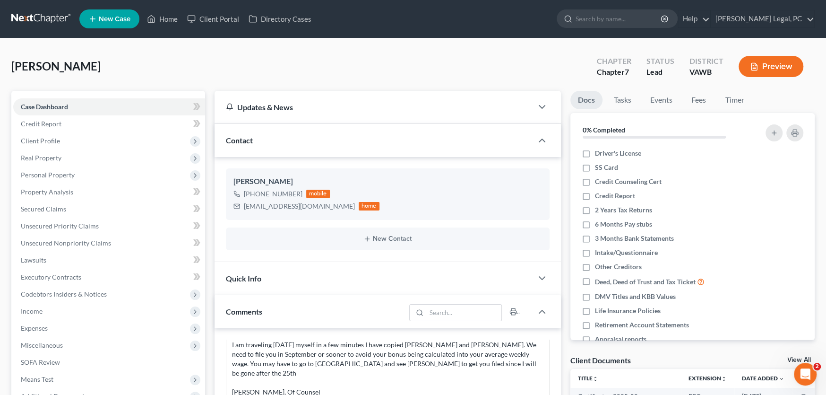
click at [30, 21] on link at bounding box center [41, 18] width 60 height 17
